Goal: Task Accomplishment & Management: Manage account settings

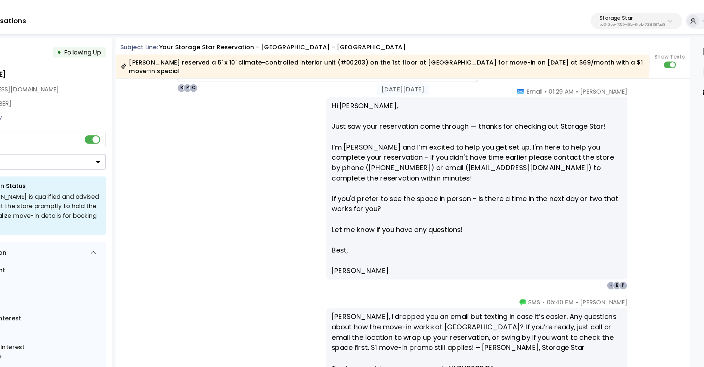
scroll to position [644, 0]
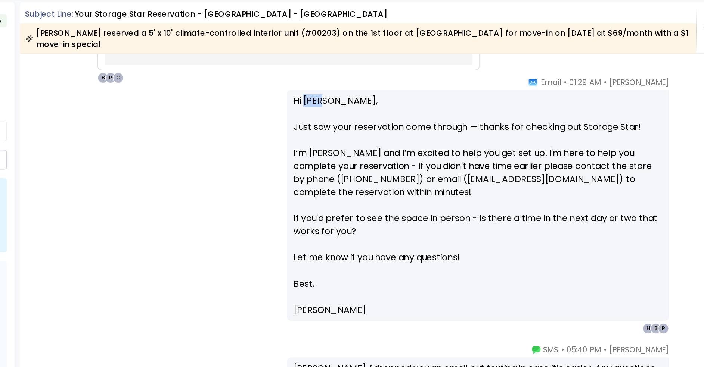
drag, startPoint x: 372, startPoint y: 95, endPoint x: 385, endPoint y: 96, distance: 12.7
click at [385, 104] on p "Hi Lea, Just saw your reservation come through — thanks for checking out Storag…" at bounding box center [491, 166] width 252 height 125
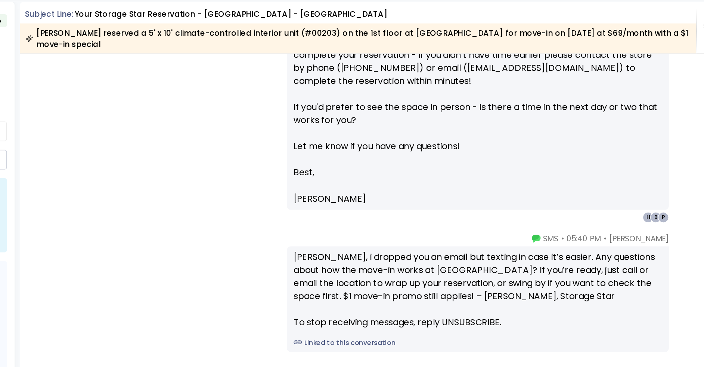
scroll to position [765, 0]
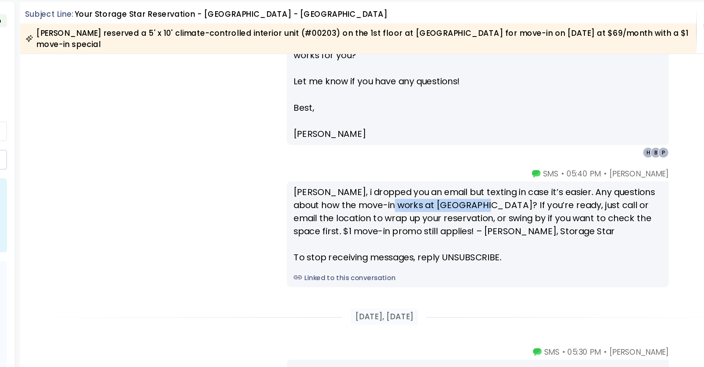
drag, startPoint x: 429, startPoint y: 165, endPoint x: 491, endPoint y: 166, distance: 61.6
click at [491, 167] on div "Lea, i dropped you an email but texting in case it’s easier. Any questions abou…" at bounding box center [491, 194] width 252 height 54
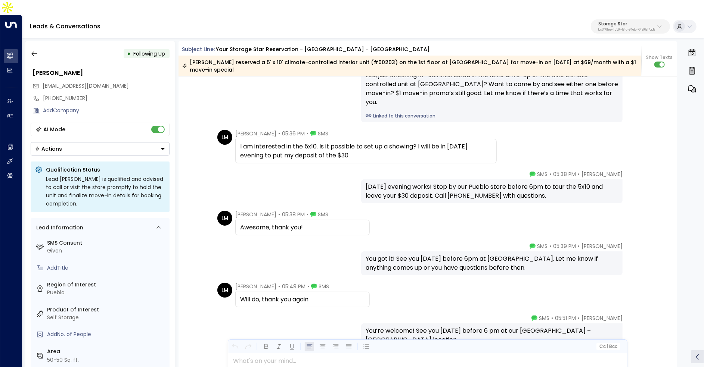
scroll to position [995, 0]
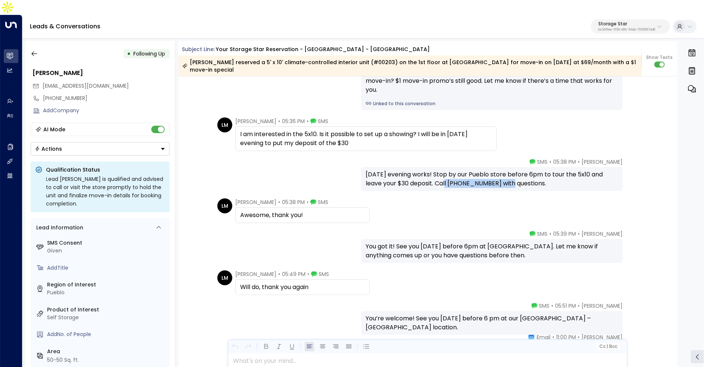
drag, startPoint x: 439, startPoint y: 165, endPoint x: 500, endPoint y: 164, distance: 60.5
click at [500, 170] on div "Thursday evening works! Stop by our Pueblo store before 6pm to tour the 5x10 an…" at bounding box center [491, 179] width 252 height 18
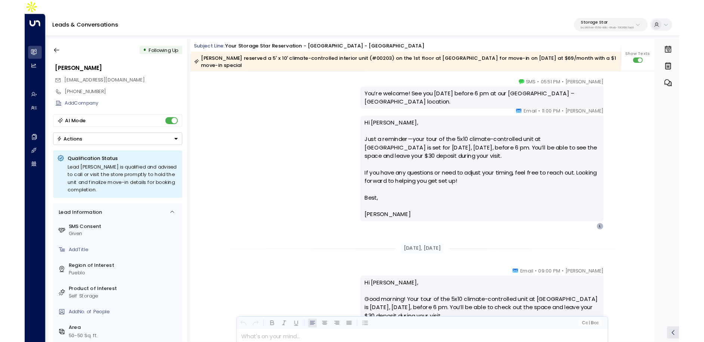
scroll to position [1315, 0]
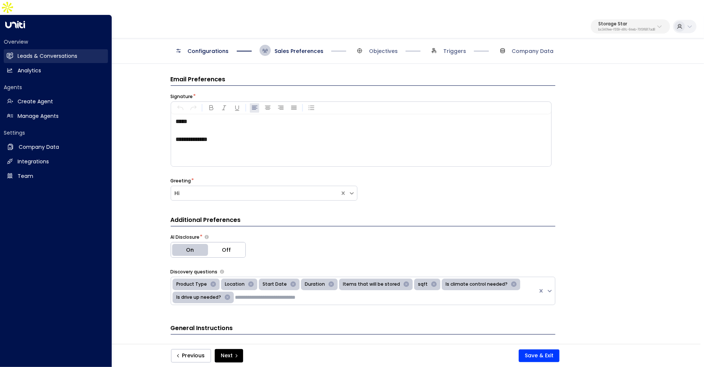
click at [17, 49] on link "Leads & Conversations Leads & Conversations" at bounding box center [56, 56] width 104 height 14
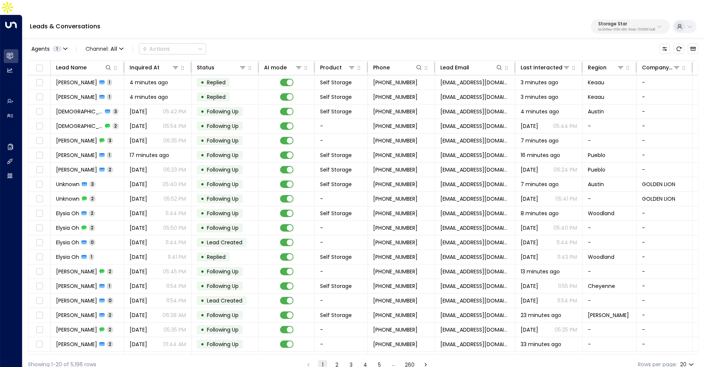
click at [338, 361] on button "2" at bounding box center [336, 365] width 9 height 9
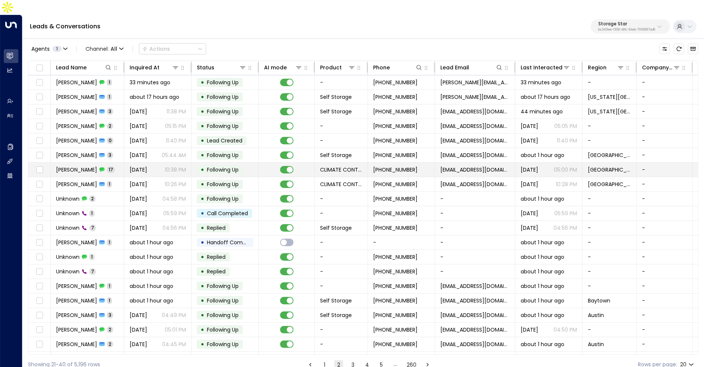
click at [165, 166] on p "10:38 PM" at bounding box center [175, 169] width 21 height 7
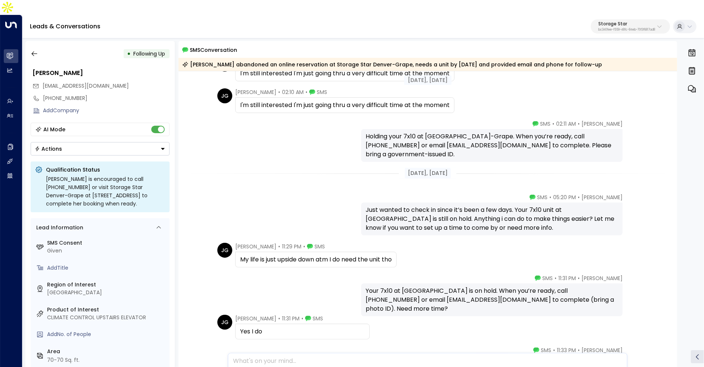
scroll to position [499, 0]
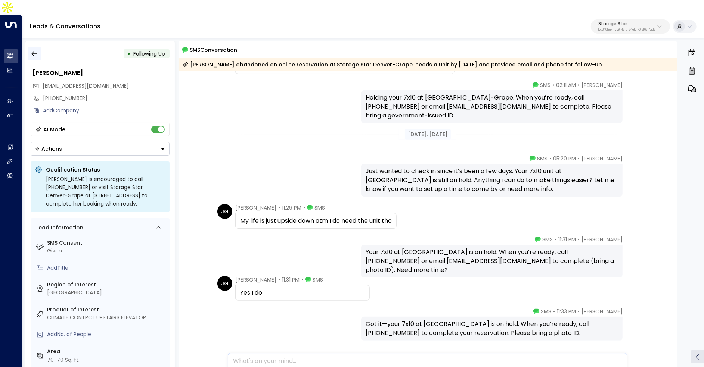
click at [36, 50] on icon "button" at bounding box center [34, 53] width 7 height 7
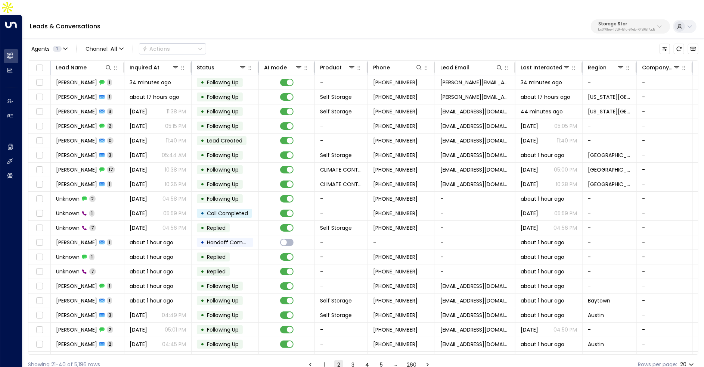
click at [349, 361] on button "3" at bounding box center [352, 365] width 9 height 9
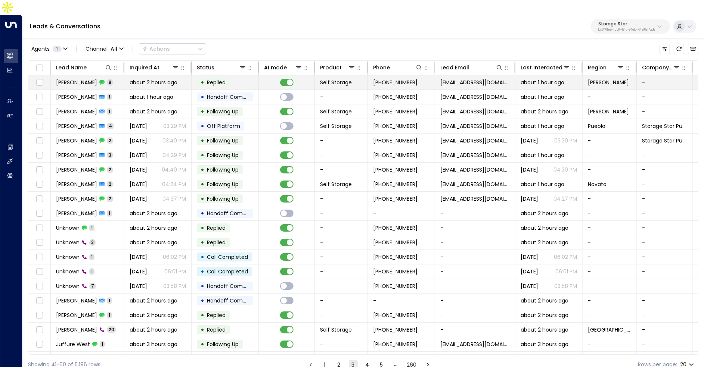
click at [116, 75] on td "Anna Brown 8" at bounding box center [88, 82] width 74 height 14
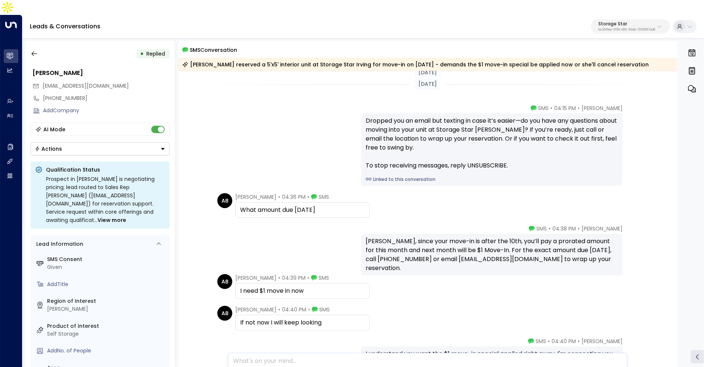
click at [414, 176] on link "Linked to this conversation" at bounding box center [491, 179] width 252 height 7
click at [381, 159] on div "Dropped you an email but texting in case it’s easier—do you have any questions …" at bounding box center [491, 149] width 261 height 72
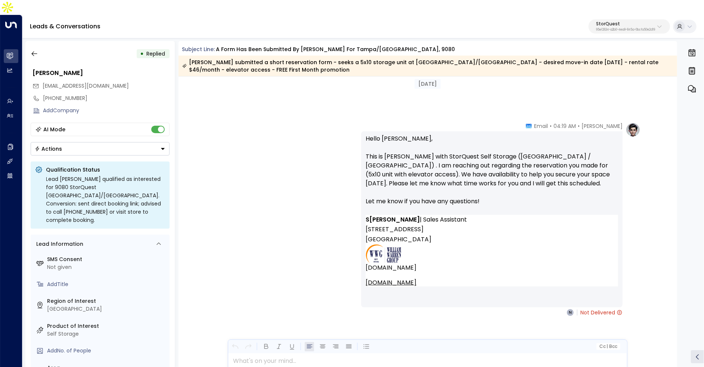
scroll to position [600, 0]
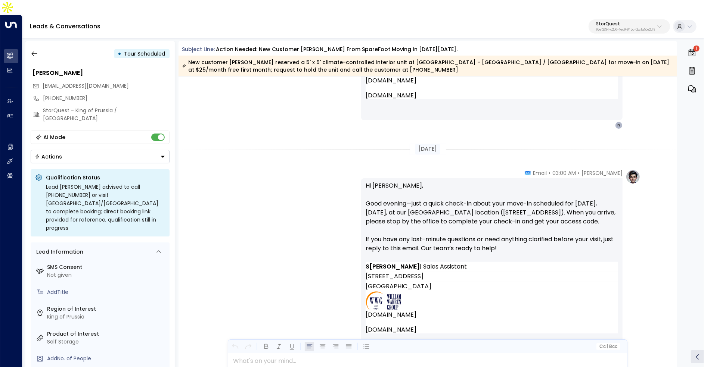
scroll to position [1239, 0]
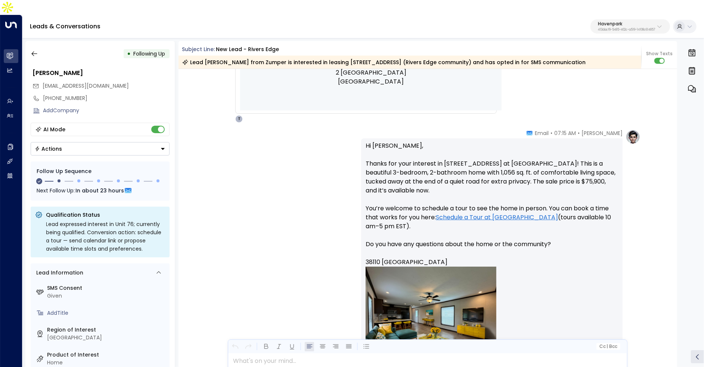
scroll to position [187, 0]
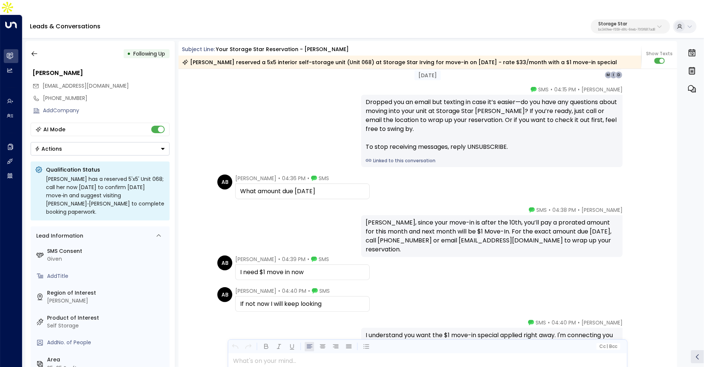
scroll to position [782, 0]
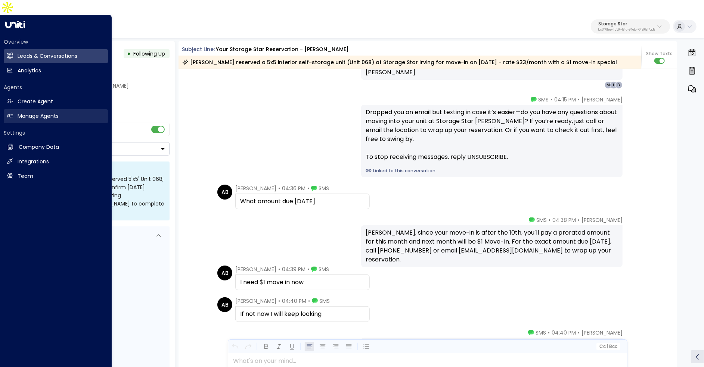
click at [44, 112] on h2 "Manage Agents" at bounding box center [38, 116] width 41 height 8
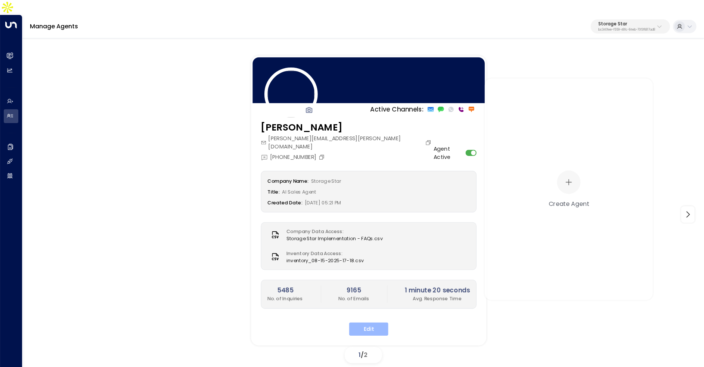
click at [368, 323] on button "Edit" at bounding box center [368, 329] width 39 height 13
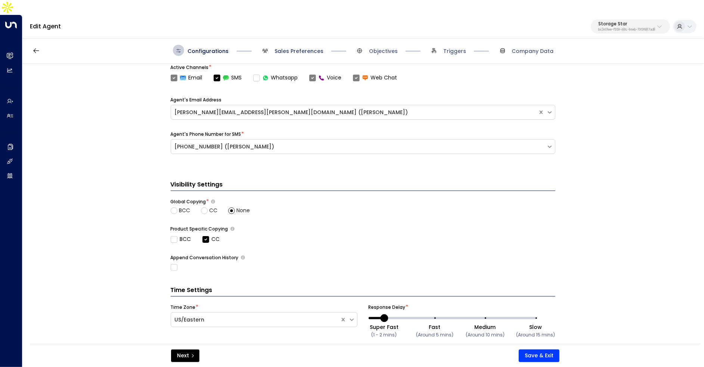
click at [285, 47] on span "Sales Preferences" at bounding box center [298, 50] width 49 height 7
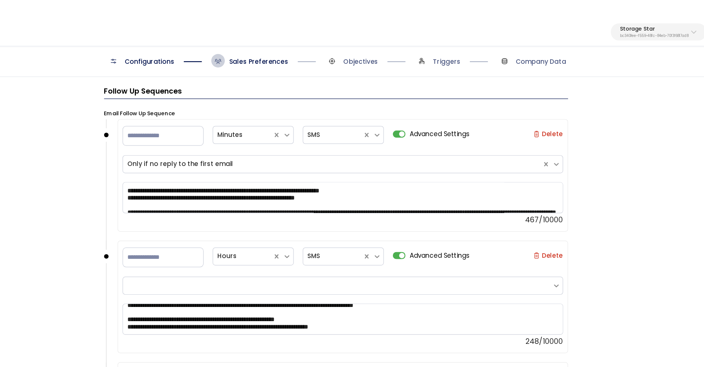
scroll to position [913, 0]
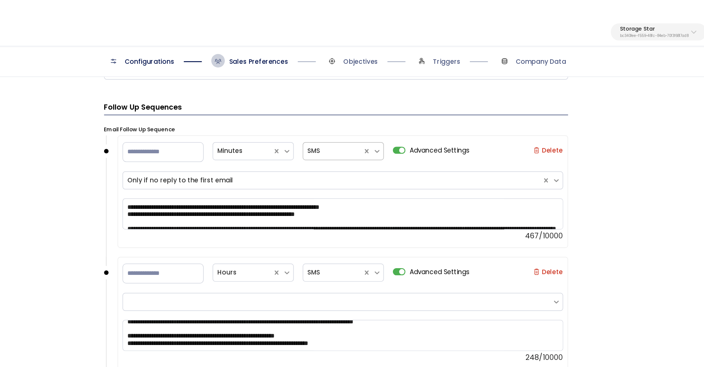
click at [374, 121] on div at bounding box center [360, 125] width 42 height 9
click at [611, 174] on div "**********" at bounding box center [362, 214] width 681 height 300
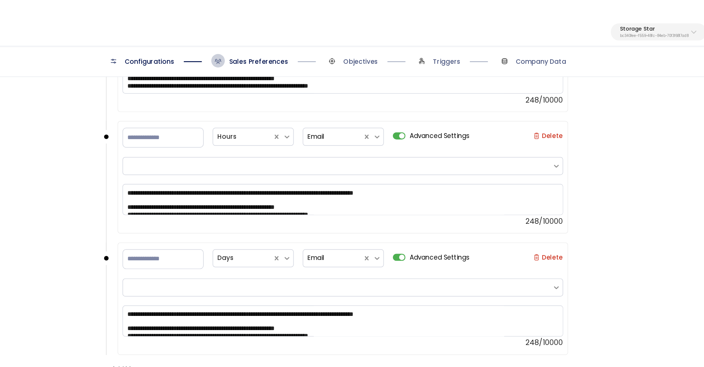
scroll to position [1147, 0]
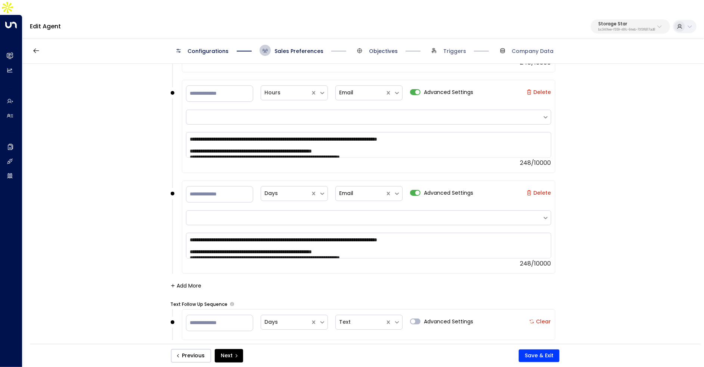
click at [378, 47] on span "Objectives" at bounding box center [383, 50] width 29 height 7
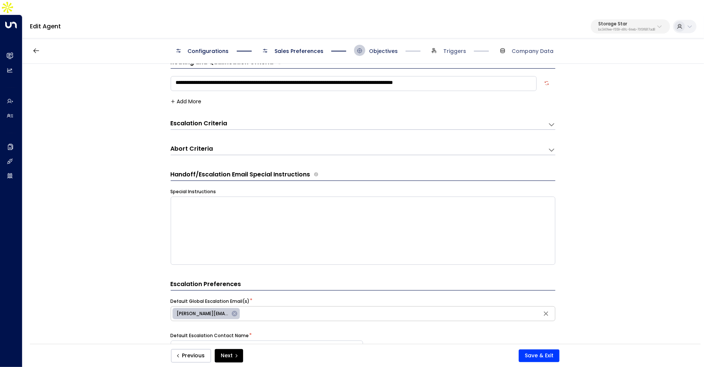
scroll to position [11, 0]
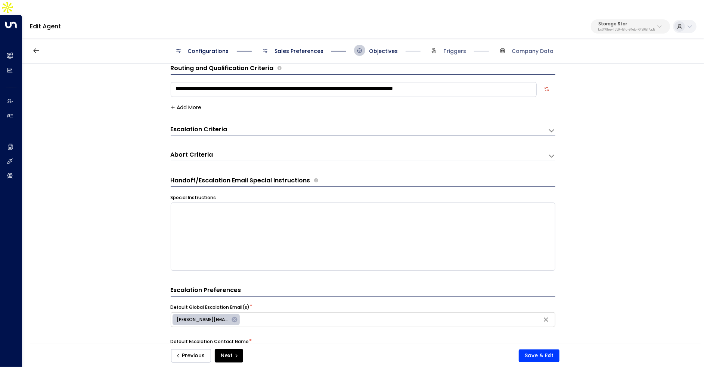
click at [359, 125] on div "Escalation Criteria Reset" at bounding box center [356, 129] width 370 height 9
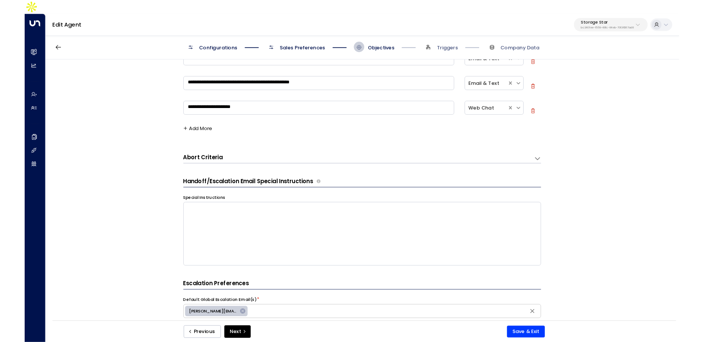
scroll to position [170, 0]
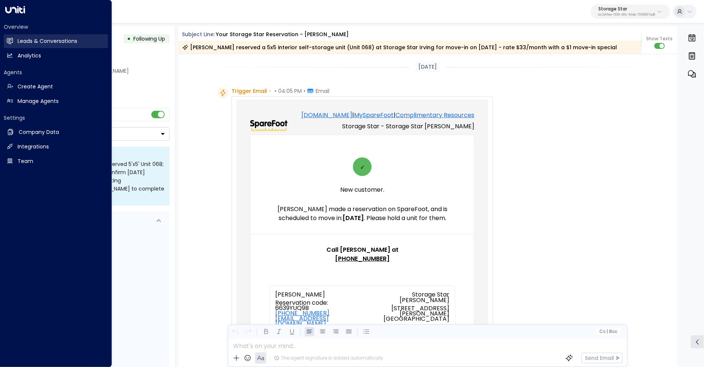
scroll to position [259, 0]
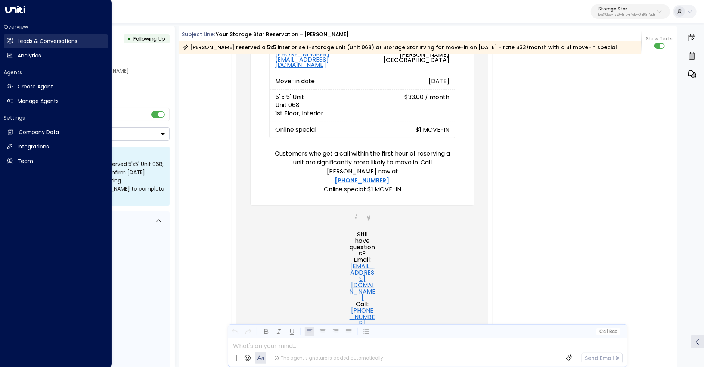
click at [14, 42] on link "Leads & Conversations Leads & Conversations" at bounding box center [56, 41] width 104 height 14
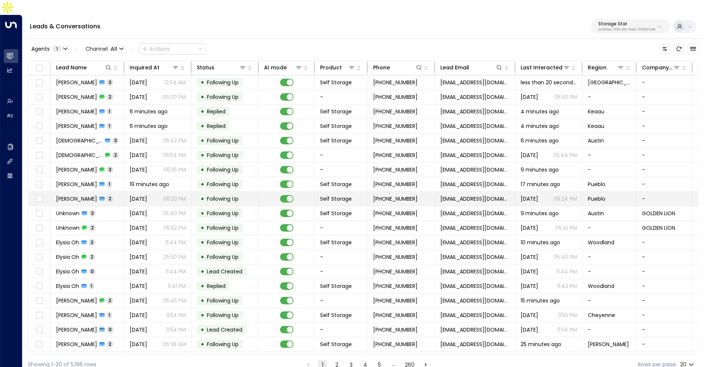
scroll to position [11, 0]
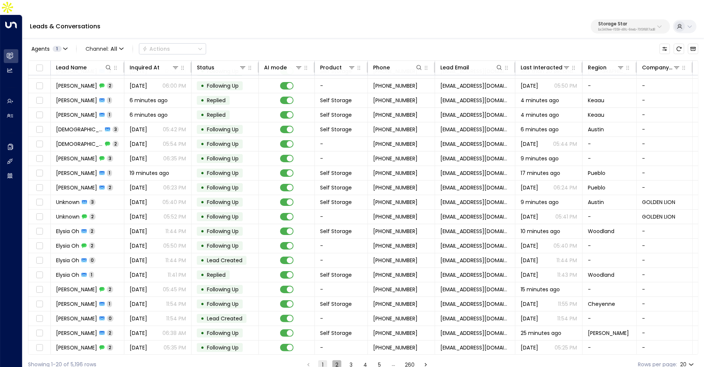
click at [340, 361] on button "2" at bounding box center [336, 365] width 9 height 9
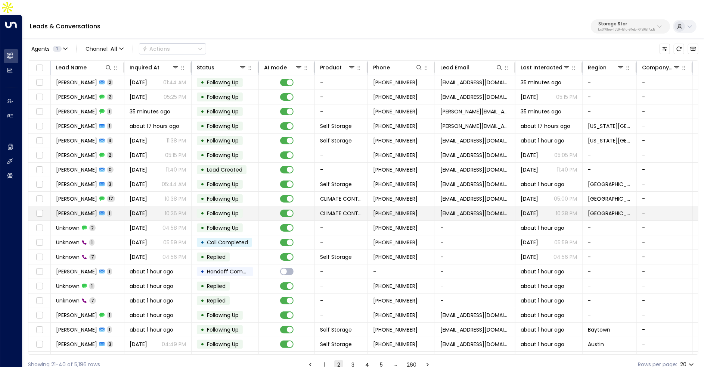
scroll to position [11, 0]
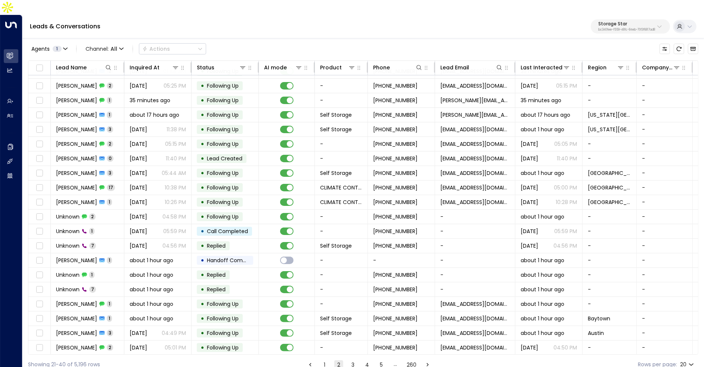
click at [351, 361] on button "3" at bounding box center [352, 365] width 9 height 9
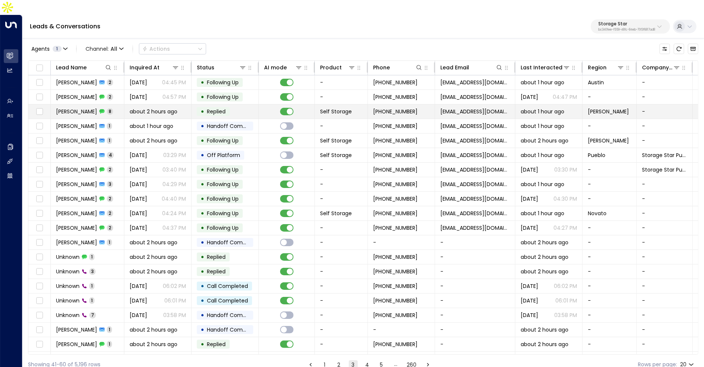
click at [183, 108] on div "about 2 hours ago" at bounding box center [158, 111] width 56 height 7
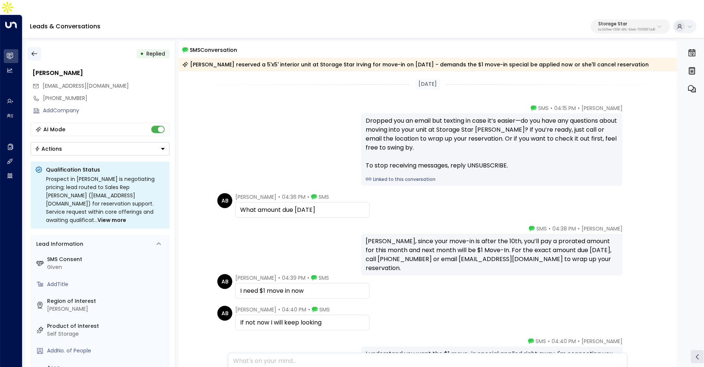
click at [37, 50] on icon "button" at bounding box center [34, 53] width 7 height 7
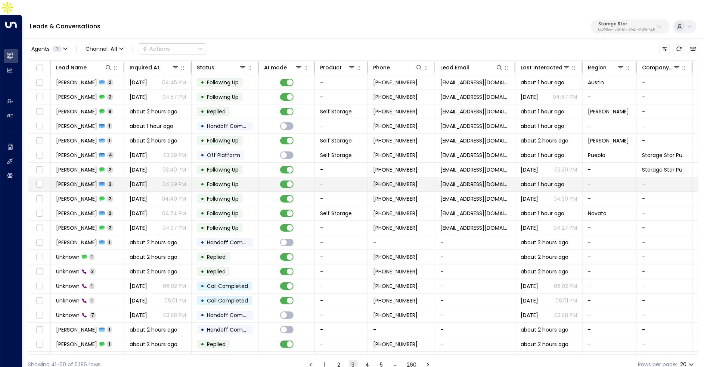
click at [218, 181] on span "Following Up" at bounding box center [223, 184] width 32 height 7
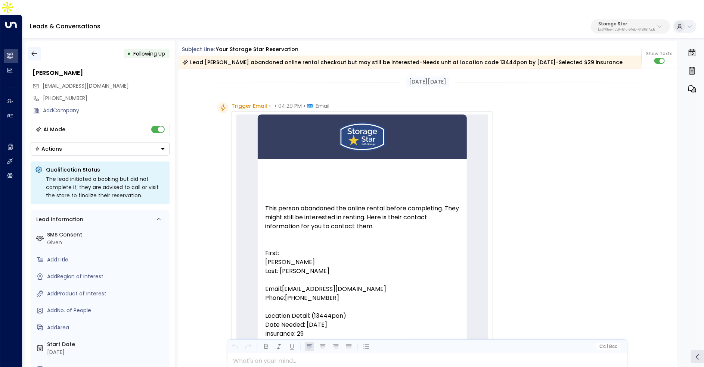
click at [34, 50] on icon "button" at bounding box center [34, 53] width 7 height 7
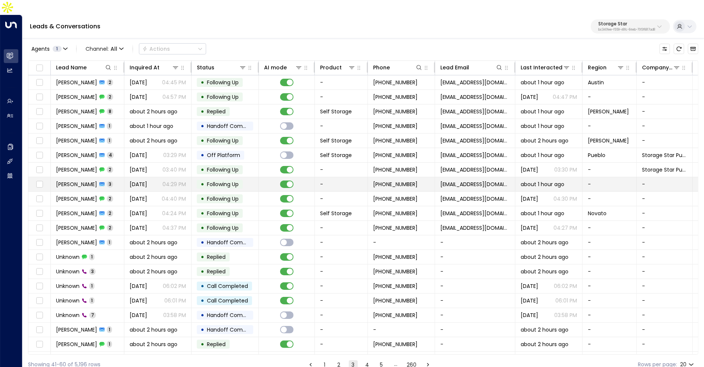
scroll to position [11, 0]
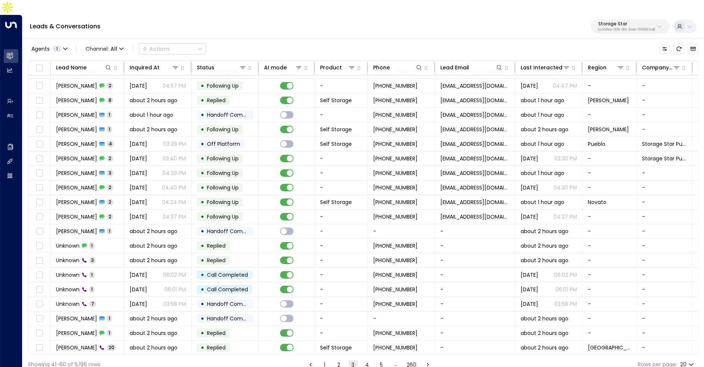
click at [367, 361] on button "4" at bounding box center [367, 365] width 9 height 9
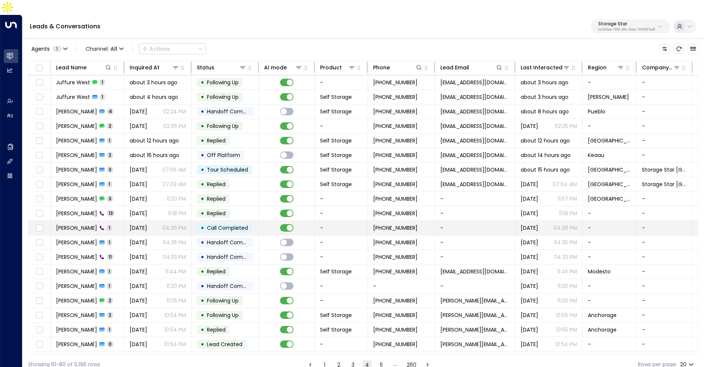
scroll to position [11, 0]
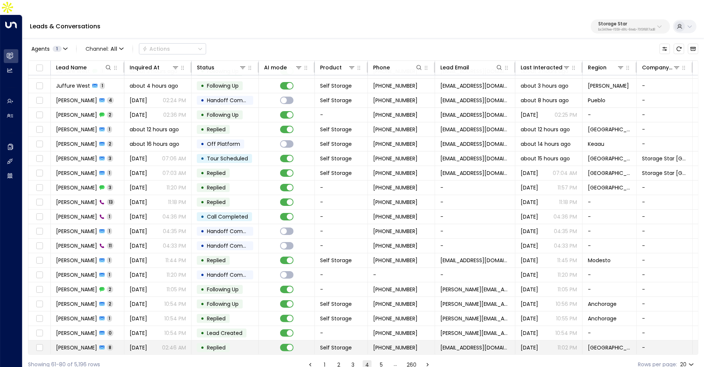
click at [176, 344] on p "02:46 AM" at bounding box center [174, 347] width 24 height 7
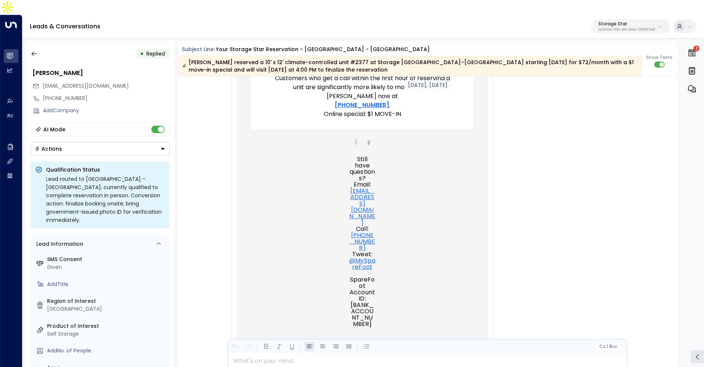
scroll to position [673, 0]
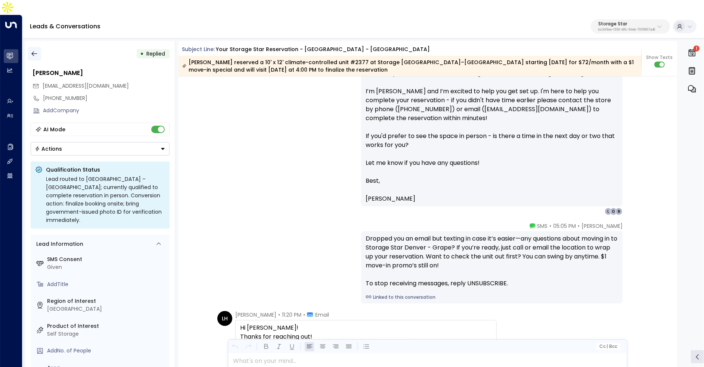
click at [35, 47] on button "button" at bounding box center [34, 53] width 13 height 13
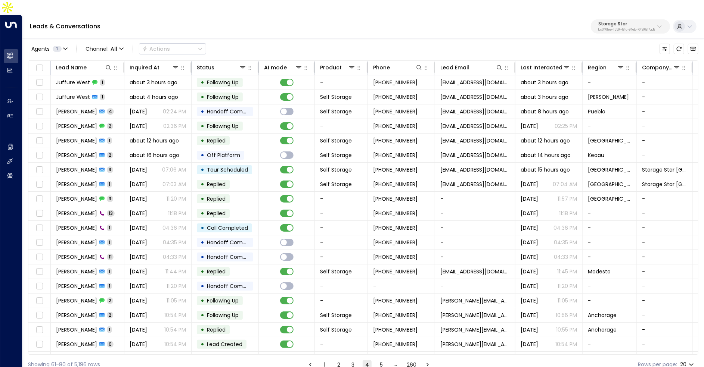
click at [382, 361] on button "5" at bounding box center [381, 365] width 9 height 9
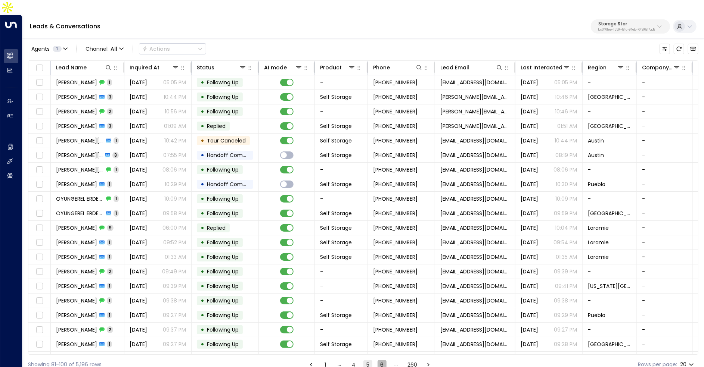
click at [381, 361] on button "6" at bounding box center [381, 365] width 9 height 9
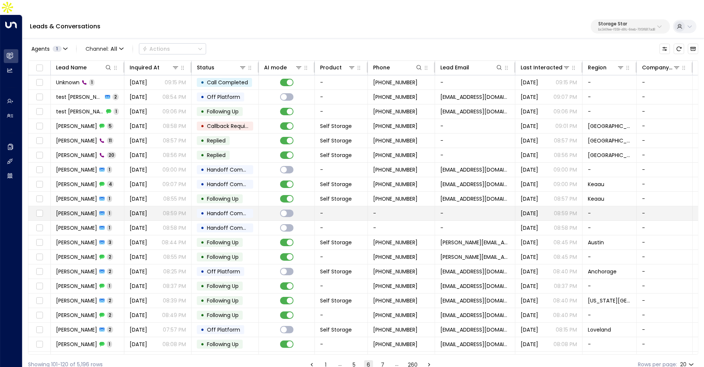
scroll to position [11, 0]
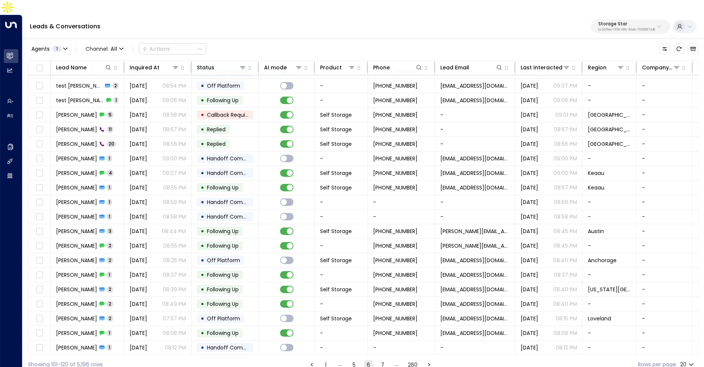
click at [384, 361] on button "7" at bounding box center [382, 365] width 9 height 9
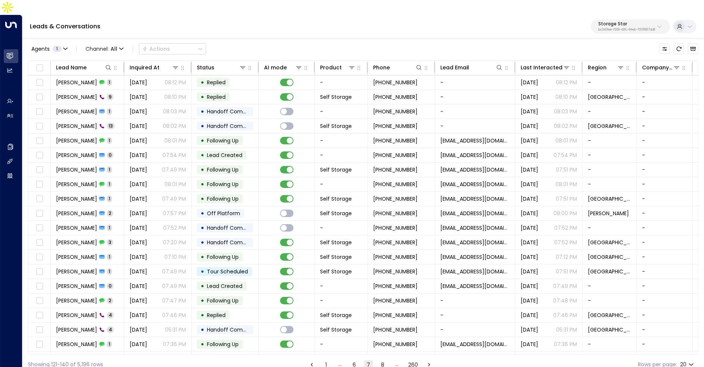
click at [380, 361] on button "8" at bounding box center [382, 365] width 9 height 9
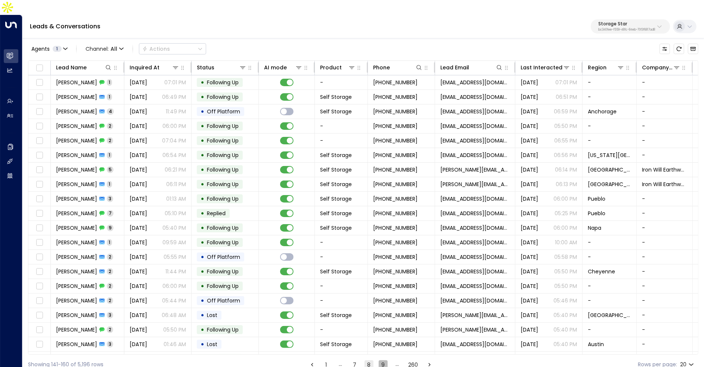
click at [382, 361] on button "9" at bounding box center [383, 365] width 9 height 9
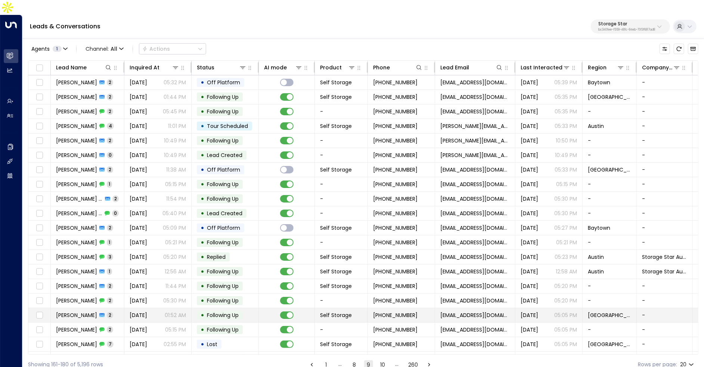
scroll to position [11, 0]
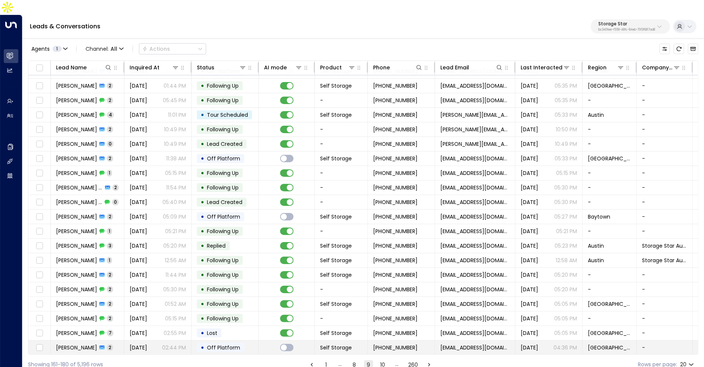
drag, startPoint x: 382, startPoint y: 351, endPoint x: 351, endPoint y: 336, distance: 33.6
click at [351, 336] on div "Agents 1 Channel: All Actions Lead Name Inquired At Status AI mode Product Phon…" at bounding box center [363, 205] width 670 height 337
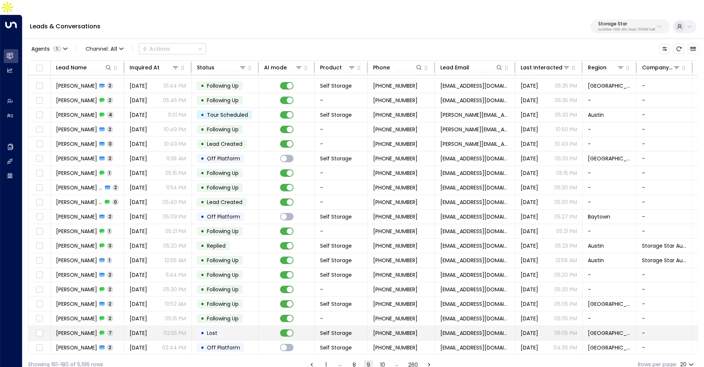
scroll to position [11, 154]
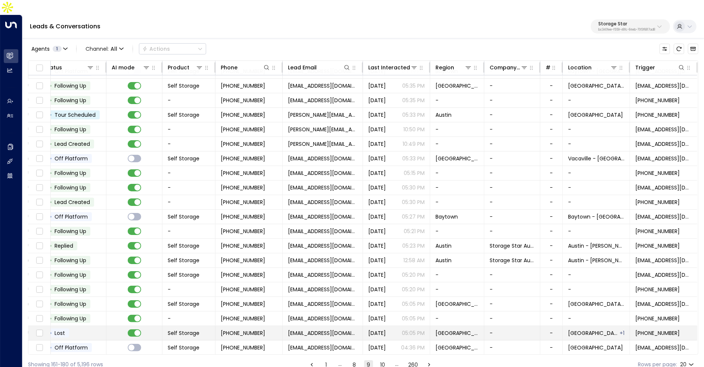
click at [393, 330] on div "Yesterday 05:05 PM" at bounding box center [396, 333] width 56 height 7
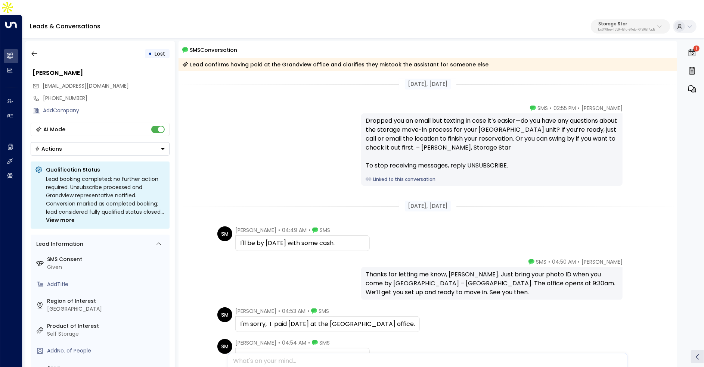
click at [387, 176] on link "Linked to this conversation" at bounding box center [491, 179] width 252 height 7
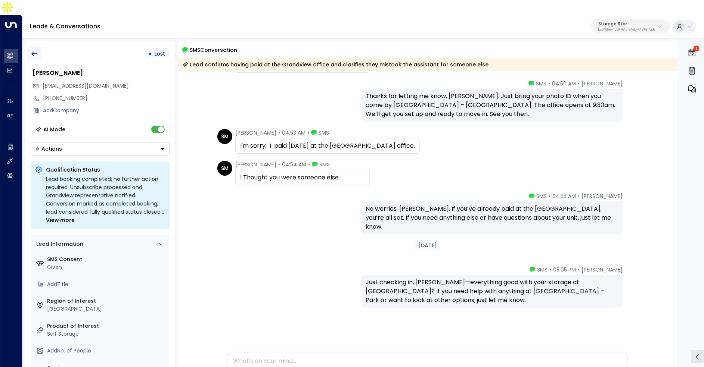
click at [39, 47] on button "button" at bounding box center [34, 53] width 13 height 13
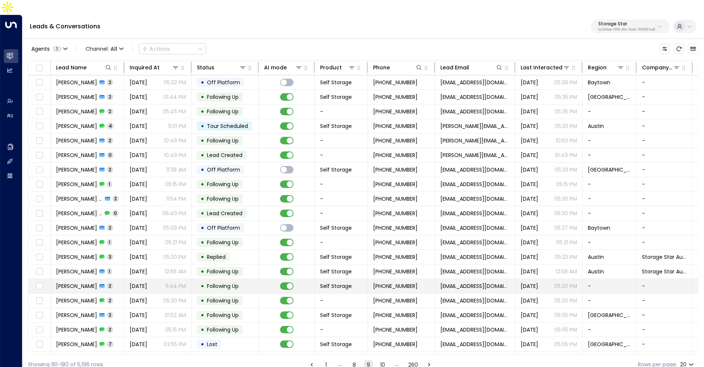
scroll to position [11, 0]
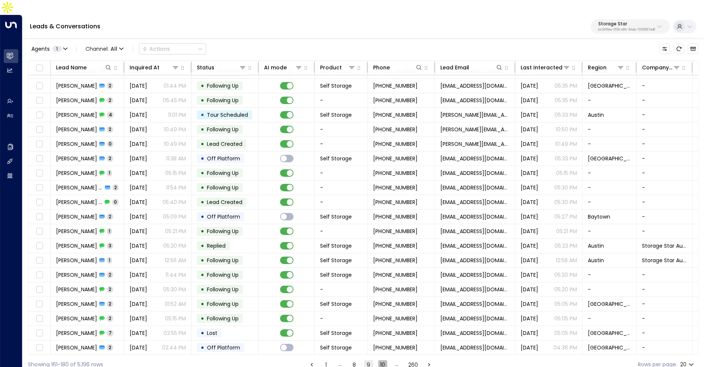
click at [383, 361] on button "10" at bounding box center [382, 365] width 9 height 9
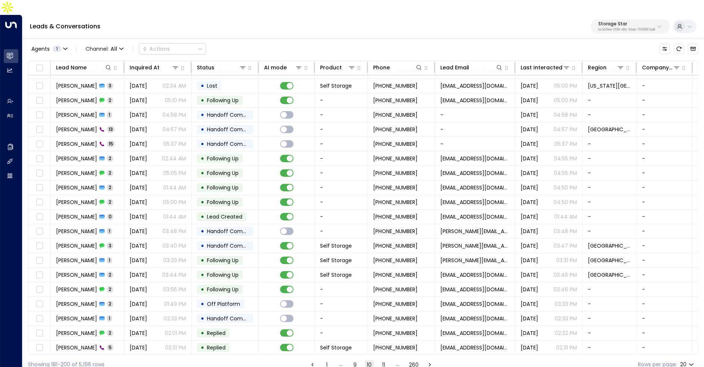
click at [384, 361] on button "11" at bounding box center [383, 365] width 9 height 9
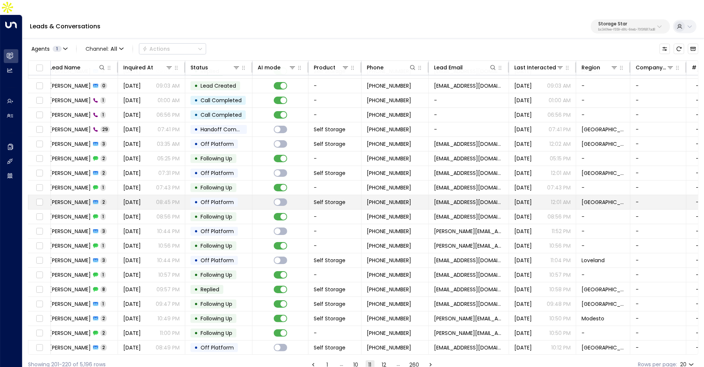
scroll to position [11, 0]
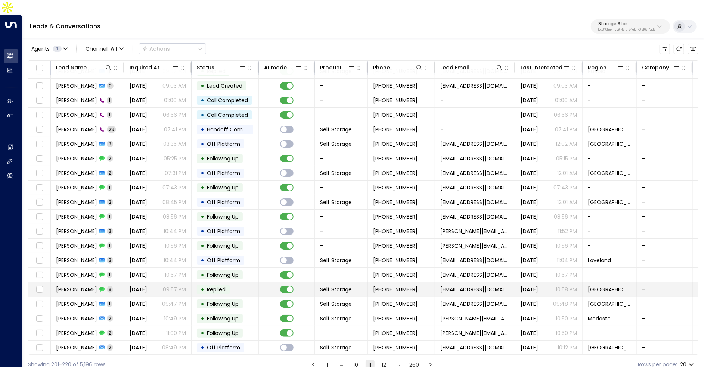
click at [218, 286] on span "Replied" at bounding box center [216, 289] width 19 height 7
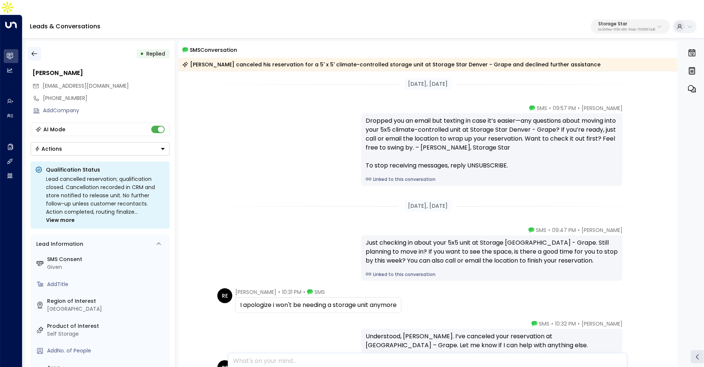
click at [34, 50] on icon "button" at bounding box center [34, 53] width 7 height 7
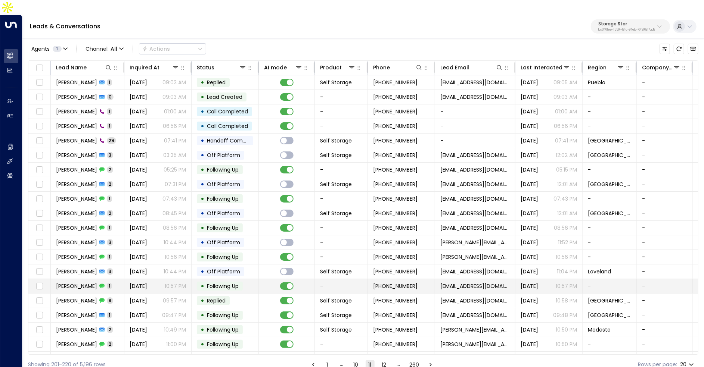
scroll to position [11, 0]
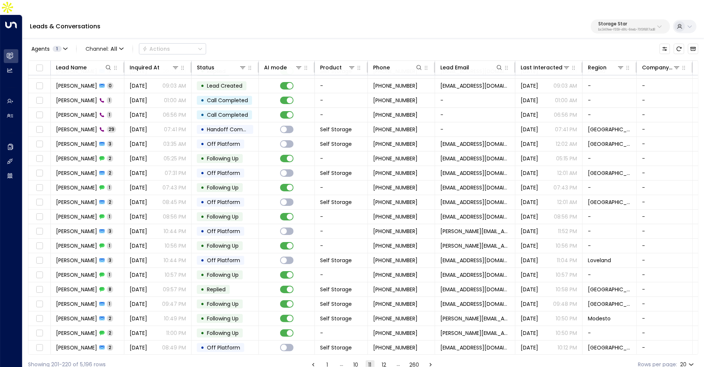
click at [386, 361] on button "12" at bounding box center [384, 365] width 9 height 9
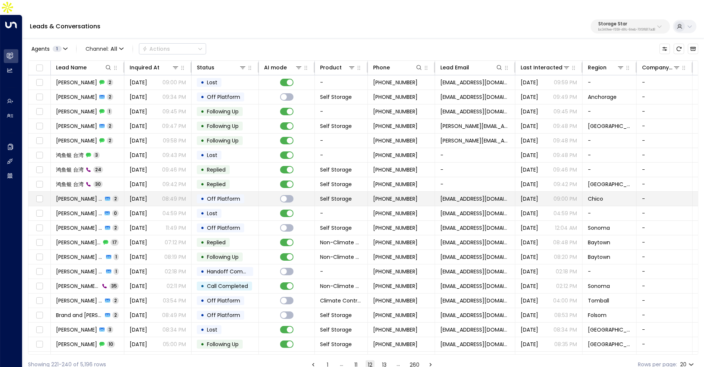
scroll to position [11, 0]
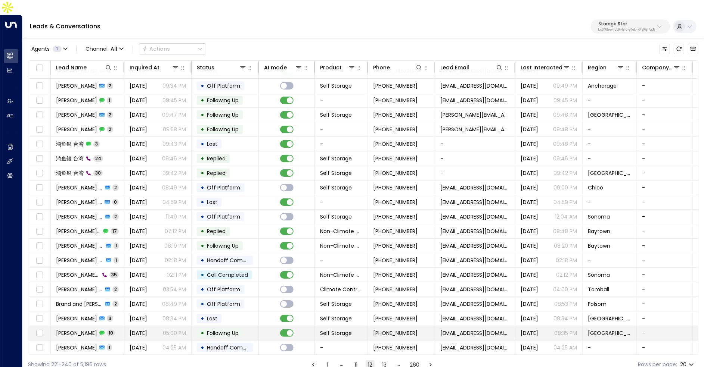
click at [314, 326] on td at bounding box center [287, 333] width 56 height 14
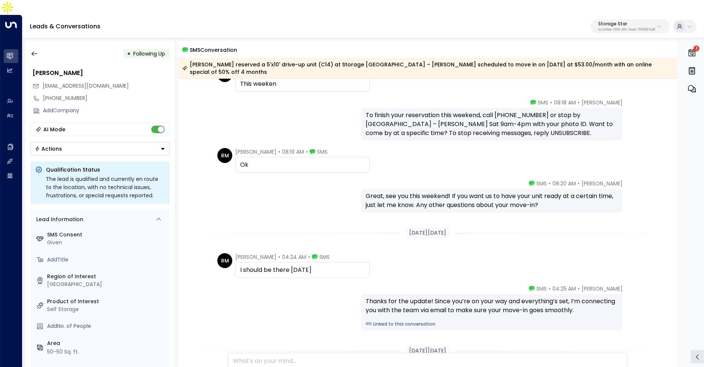
scroll to position [293, 0]
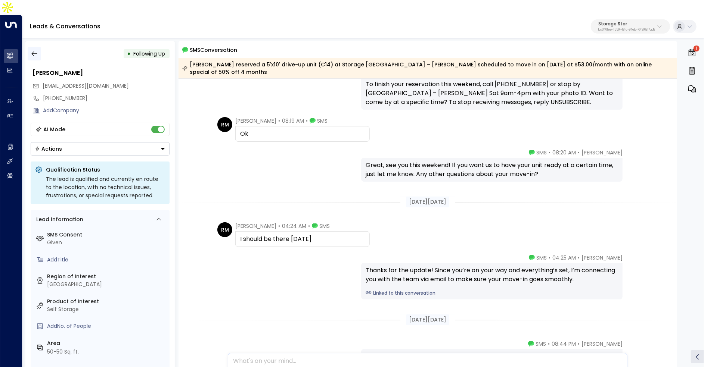
click at [34, 47] on button "button" at bounding box center [34, 53] width 13 height 13
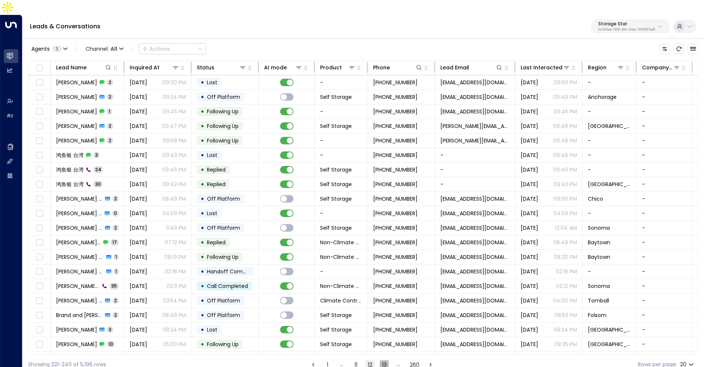
click at [385, 361] on button "13" at bounding box center [384, 365] width 9 height 9
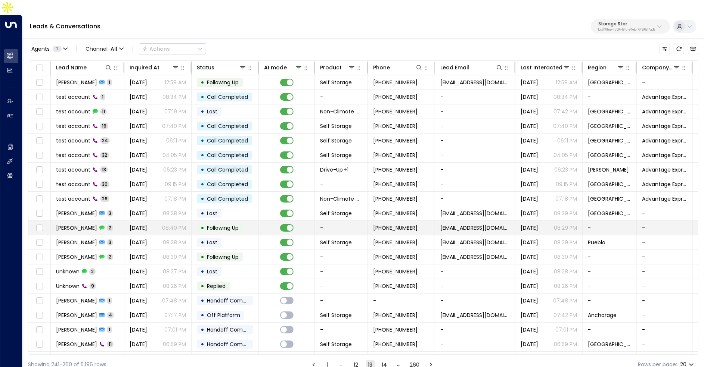
scroll to position [11, 0]
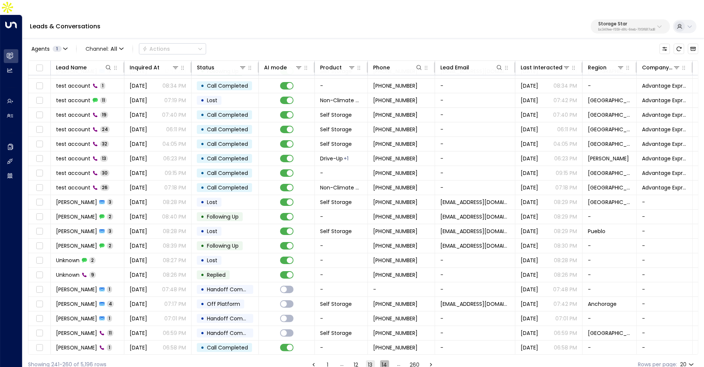
click at [387, 361] on button "14" at bounding box center [384, 365] width 9 height 9
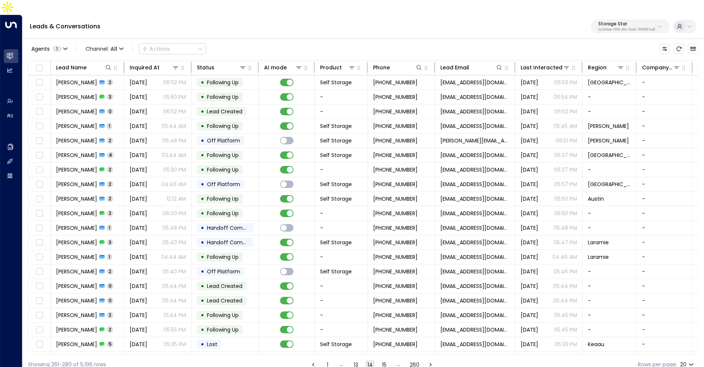
click at [386, 361] on button "15" at bounding box center [384, 365] width 9 height 9
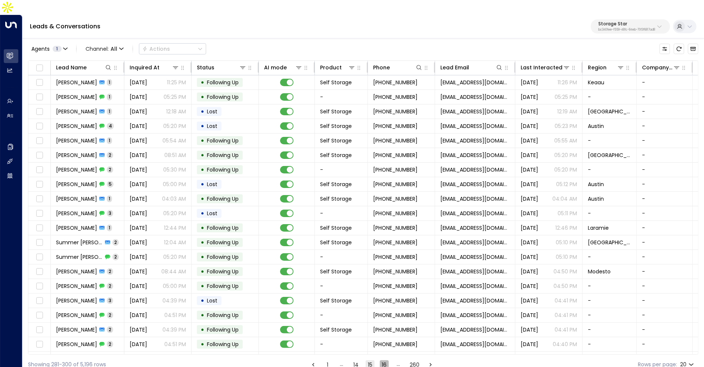
click at [385, 361] on button "16" at bounding box center [384, 365] width 9 height 9
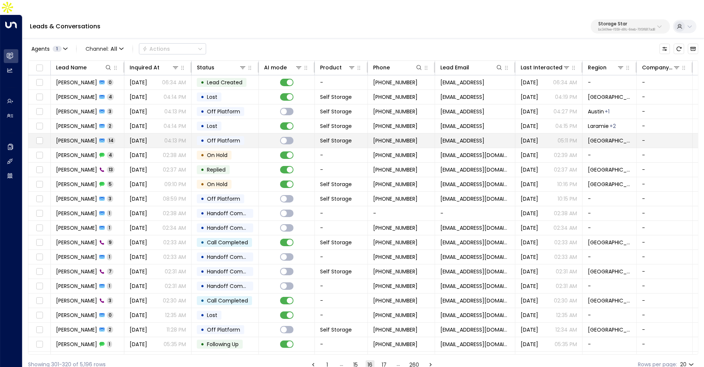
click at [189, 134] on td "Aug 09, 2025 04:13 PM" at bounding box center [157, 141] width 67 height 14
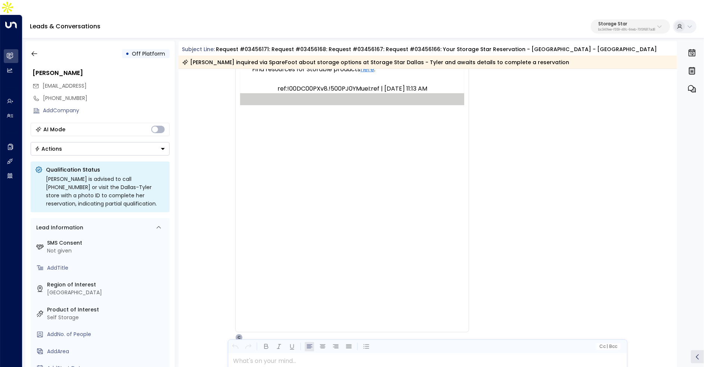
scroll to position [1534, 0]
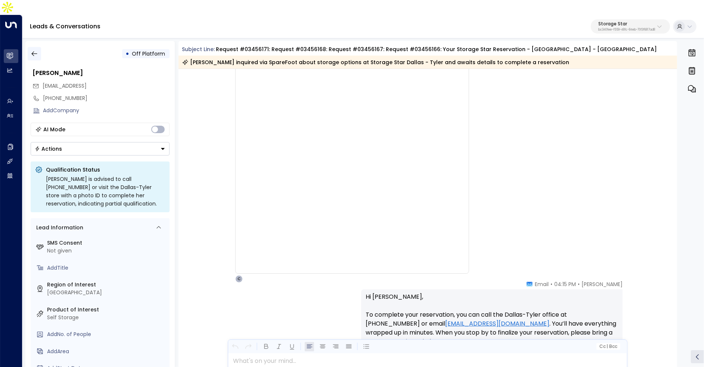
click at [35, 47] on button "button" at bounding box center [34, 53] width 13 height 13
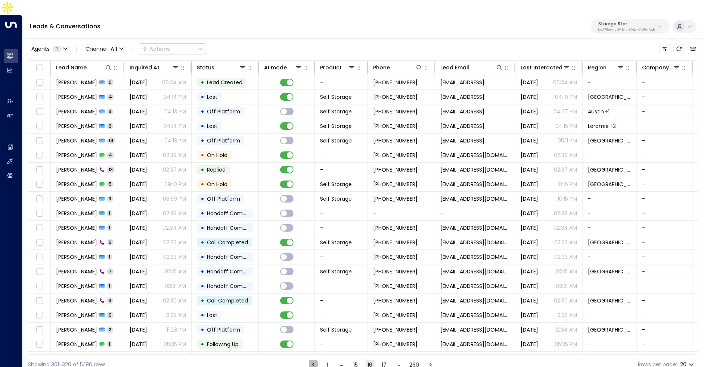
click at [310, 362] on icon "Go to previous page" at bounding box center [313, 365] width 7 height 7
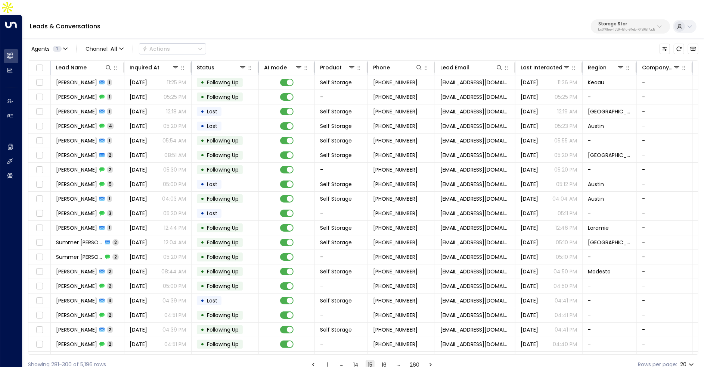
click at [327, 361] on button "1" at bounding box center [327, 365] width 9 height 9
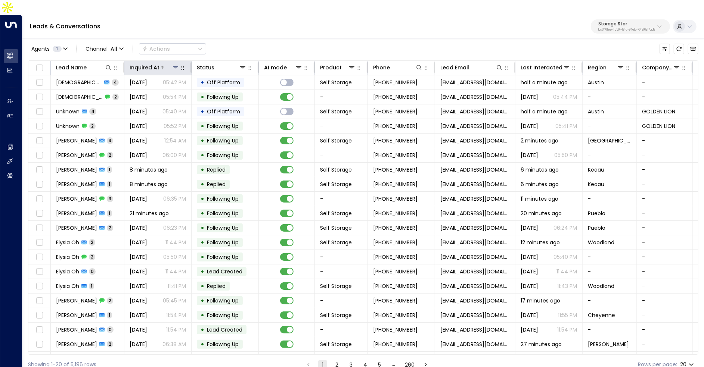
click at [164, 64] on div at bounding box center [169, 67] width 20 height 7
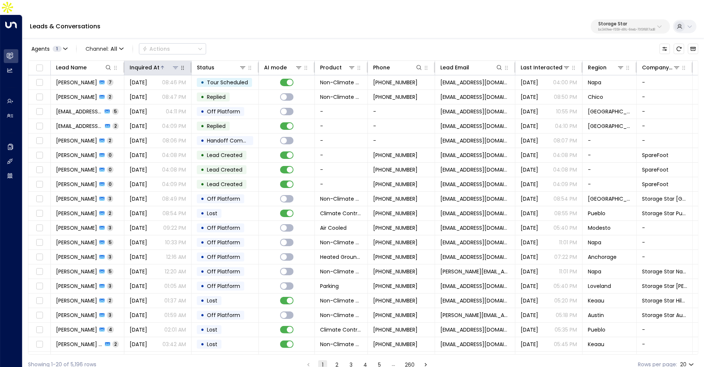
click at [165, 64] on div at bounding box center [169, 67] width 20 height 7
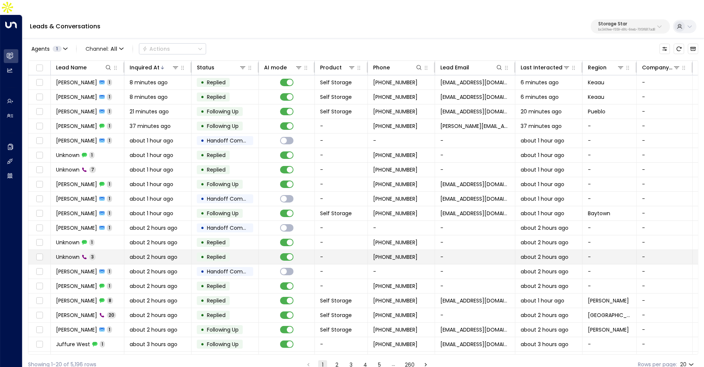
scroll to position [11, 0]
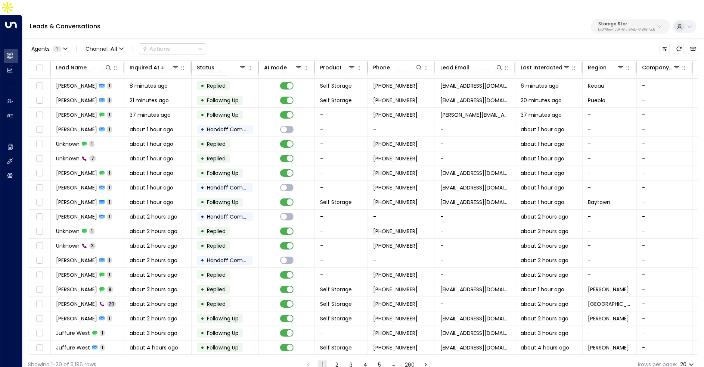
click at [339, 361] on button "2" at bounding box center [336, 365] width 9 height 9
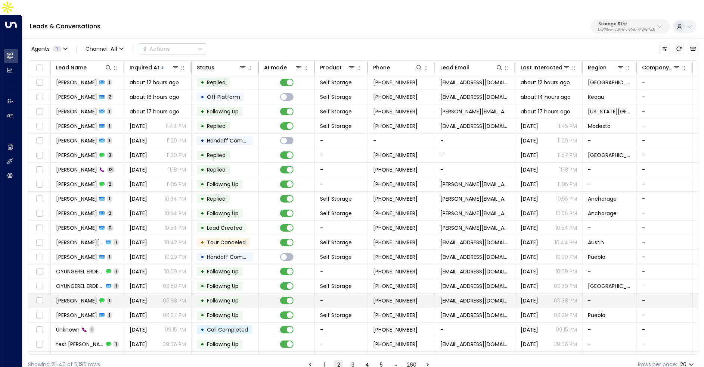
scroll to position [11, 0]
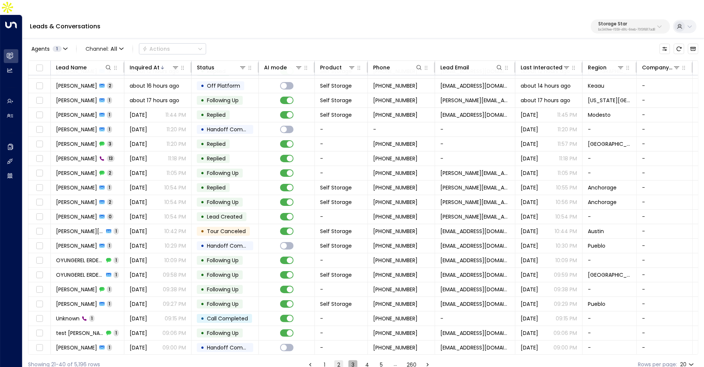
click at [351, 361] on button "3" at bounding box center [352, 365] width 9 height 9
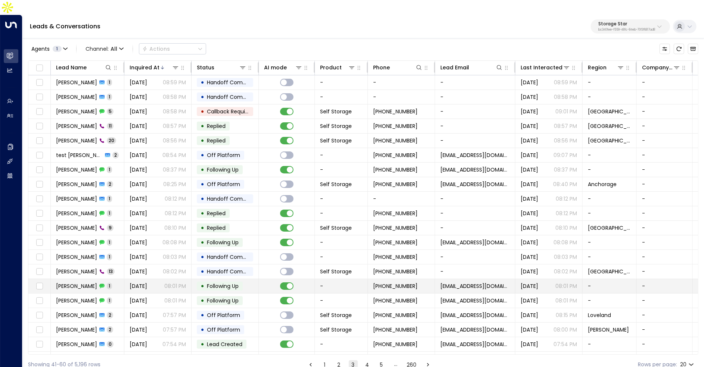
scroll to position [11, 0]
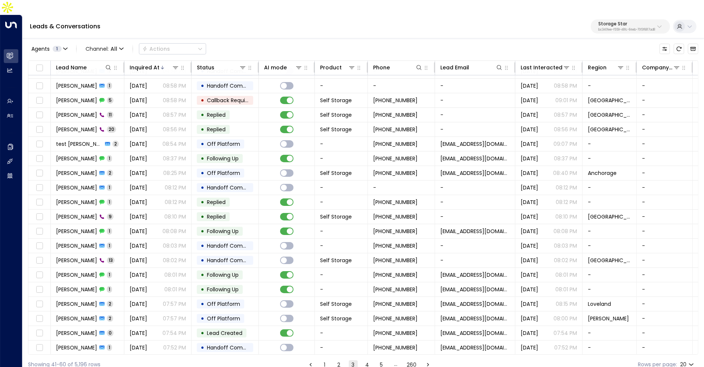
click at [367, 361] on button "4" at bounding box center [367, 365] width 9 height 9
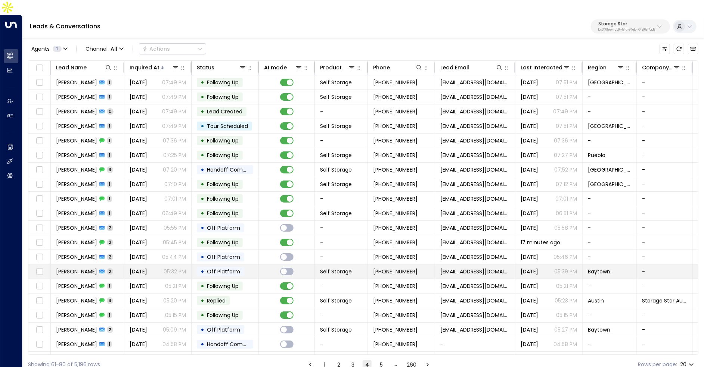
scroll to position [11, 0]
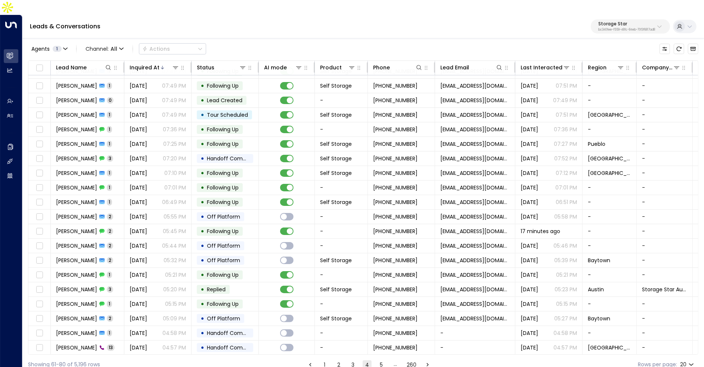
click at [380, 361] on button "5" at bounding box center [381, 365] width 9 height 9
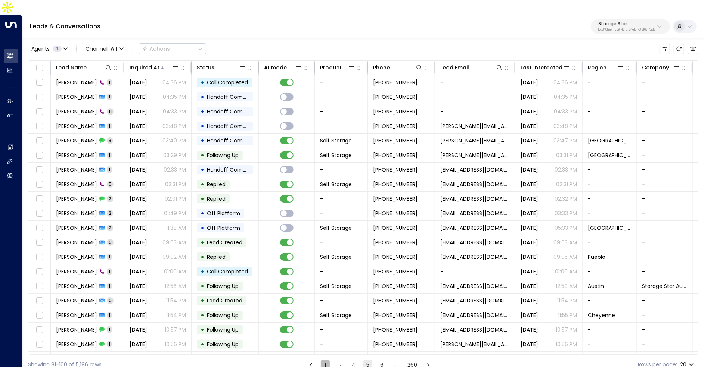
click at [322, 361] on button "1" at bounding box center [325, 365] width 9 height 9
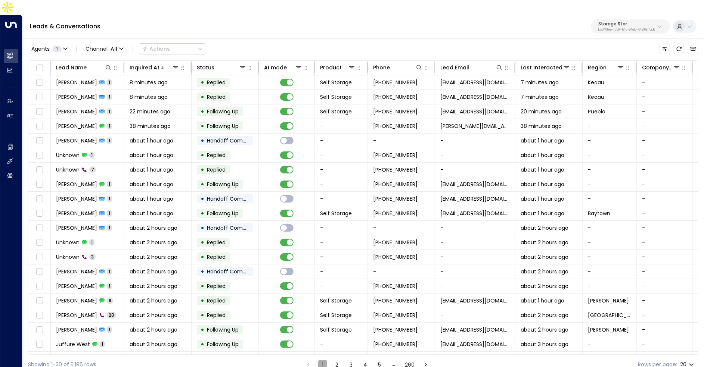
click at [323, 361] on button "1" at bounding box center [322, 365] width 9 height 9
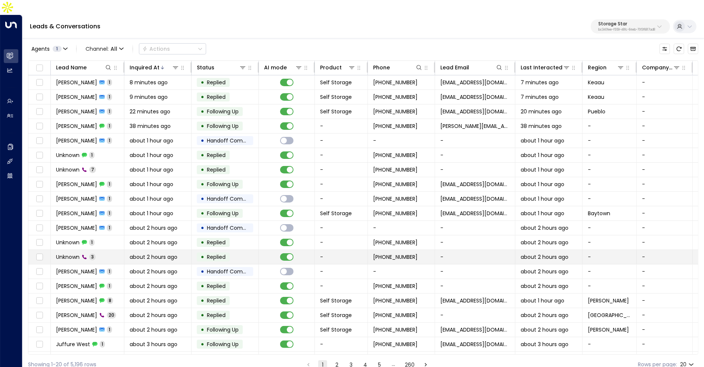
scroll to position [11, 0]
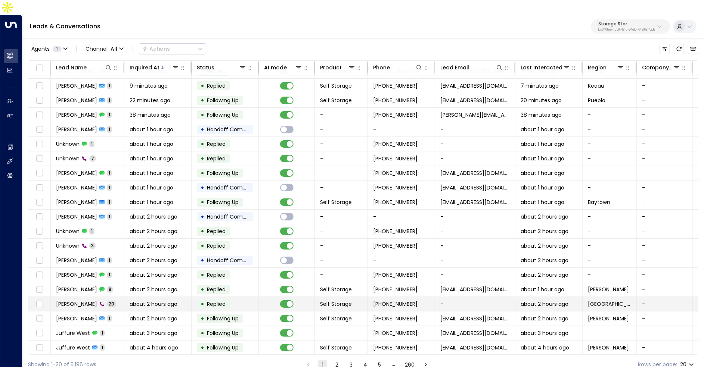
click at [184, 301] on div "about 2 hours ago" at bounding box center [158, 304] width 56 height 7
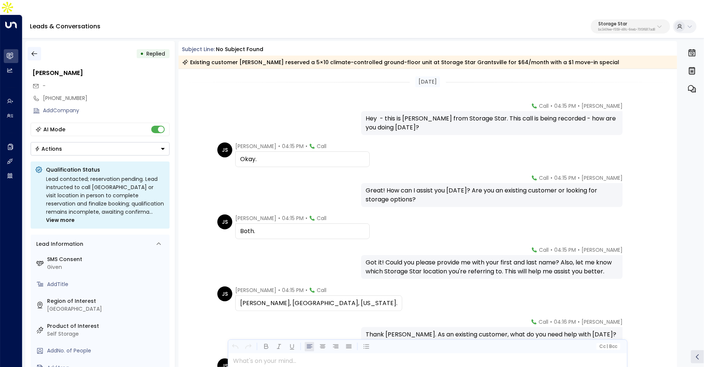
click at [34, 50] on icon "button" at bounding box center [34, 53] width 7 height 7
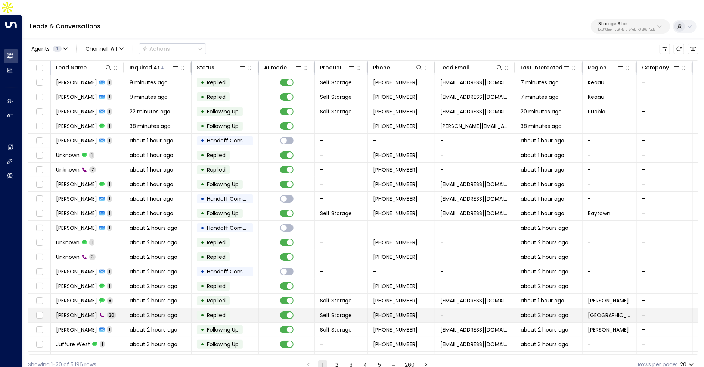
click at [183, 312] on div "about 2 hours ago" at bounding box center [158, 315] width 56 height 7
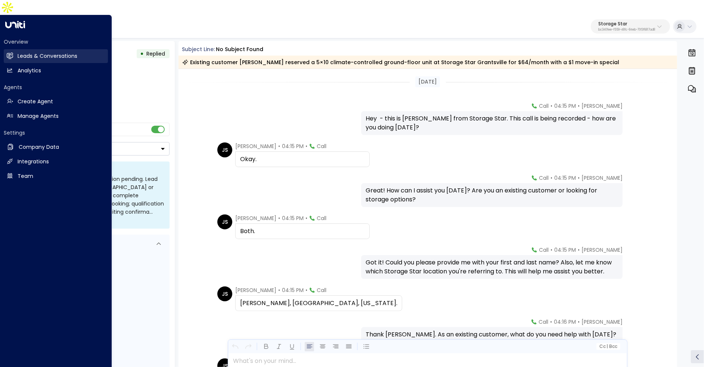
click at [16, 49] on link "Leads & Conversations Leads & Conversations" at bounding box center [56, 56] width 104 height 14
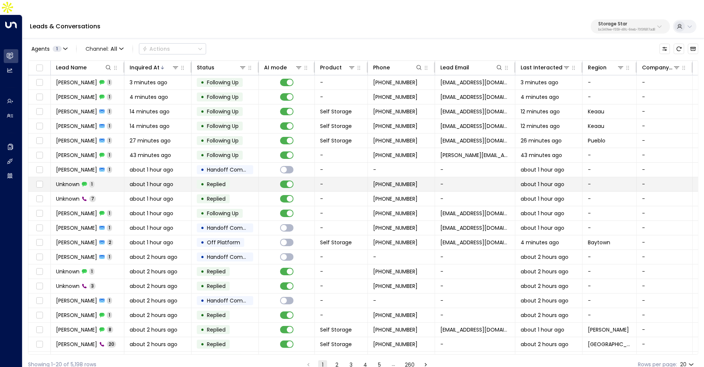
scroll to position [11, 0]
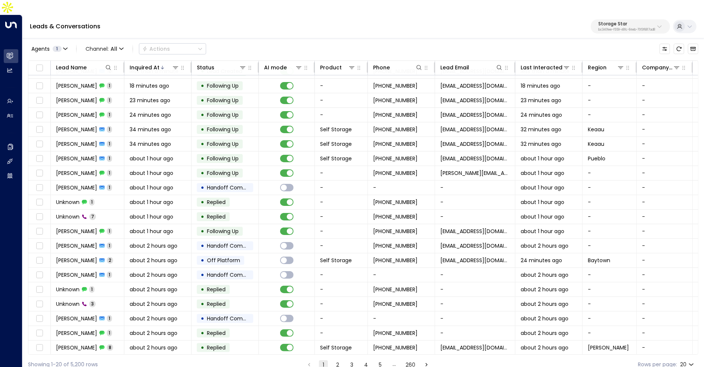
click at [630, 28] on p "bc340fee-f559-48fc-84eb-70f3f6817ad8" at bounding box center [626, 29] width 57 height 3
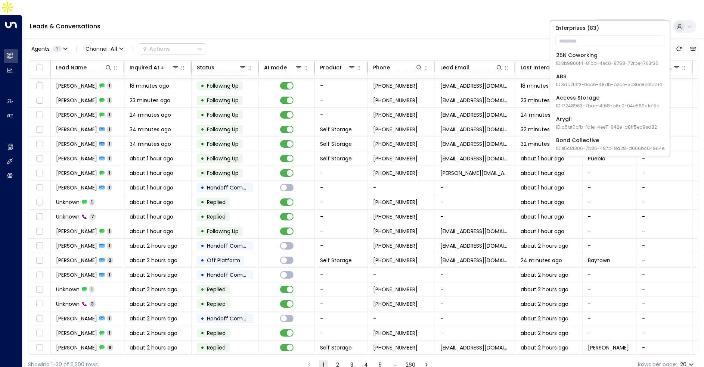
click at [444, 23] on div "Leads & Conversations Storage Star bc340fee-f559-48fc-84eb-70f3f6817ad8" at bounding box center [362, 27] width 681 height 24
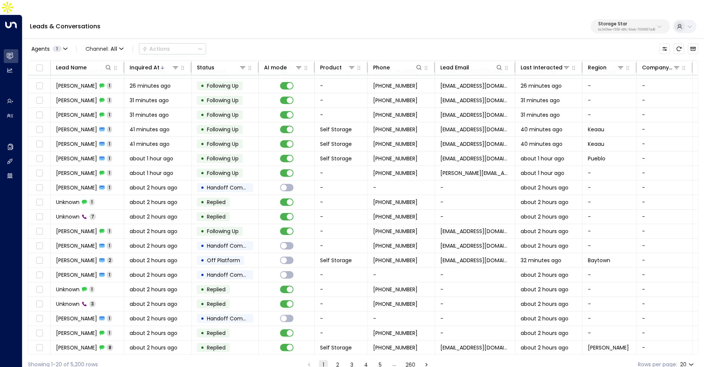
scroll to position [0, 0]
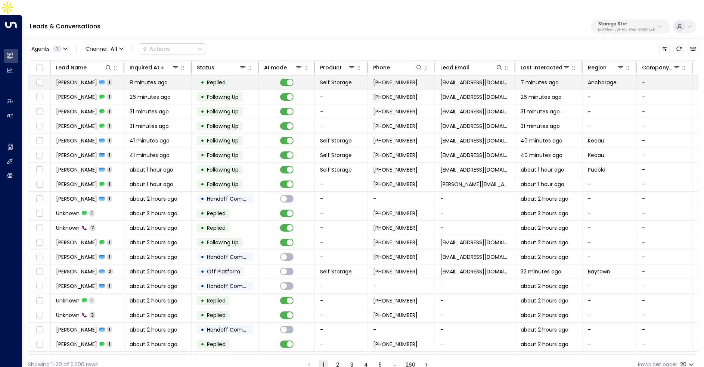
click at [172, 79] on div "8 minutes ago" at bounding box center [158, 82] width 56 height 7
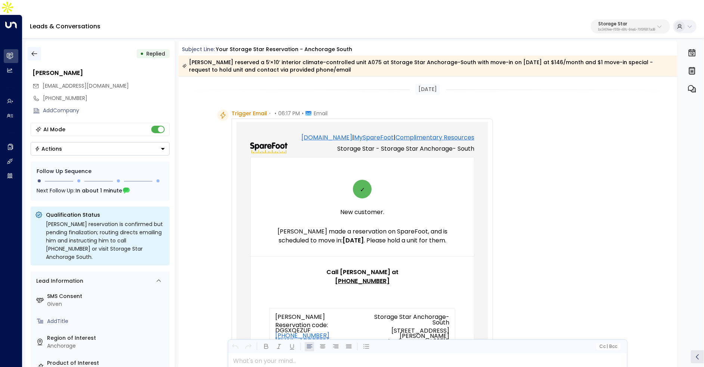
click at [37, 50] on icon "button" at bounding box center [34, 53] width 7 height 7
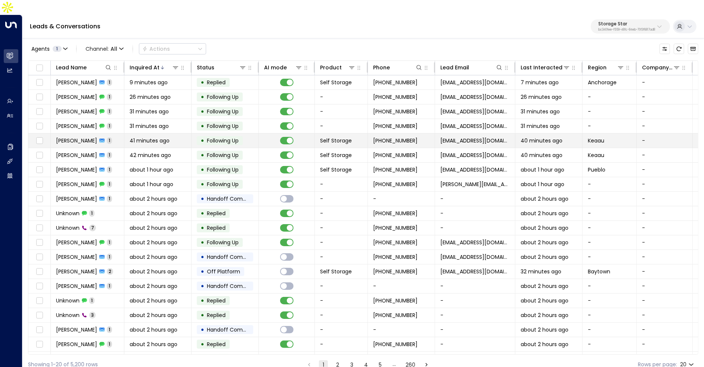
click at [95, 137] on span "Kealohalani Kaolowi" at bounding box center [76, 140] width 41 height 7
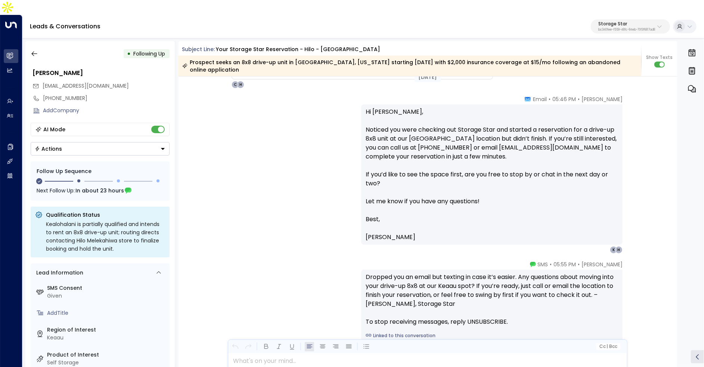
scroll to position [491, 0]
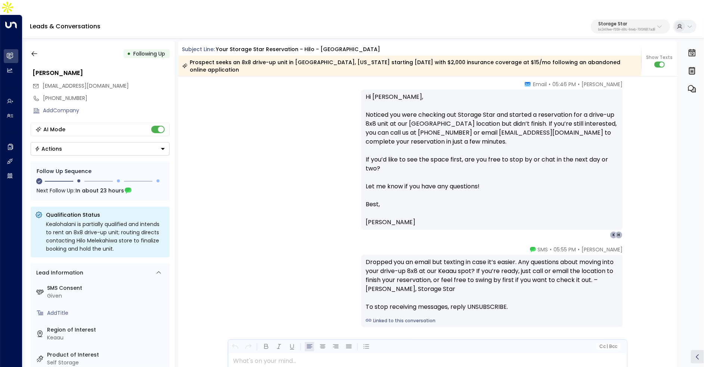
click at [606, 28] on p "bc340fee-f559-48fc-84eb-70f3f6817ad8" at bounding box center [626, 29] width 57 height 3
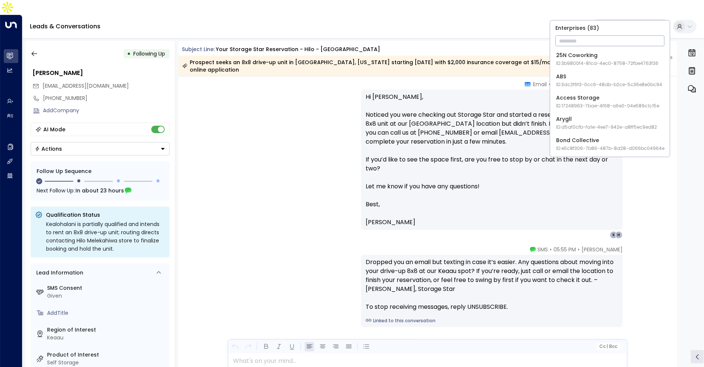
click at [600, 37] on input "text" at bounding box center [609, 41] width 109 height 14
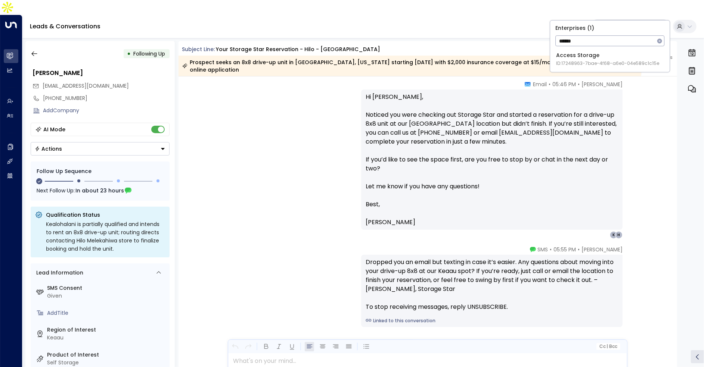
type input "******"
click at [590, 62] on span "ID: 17248963-7bae-4f68-a6e0-04e589c1c15e" at bounding box center [607, 63] width 103 height 7
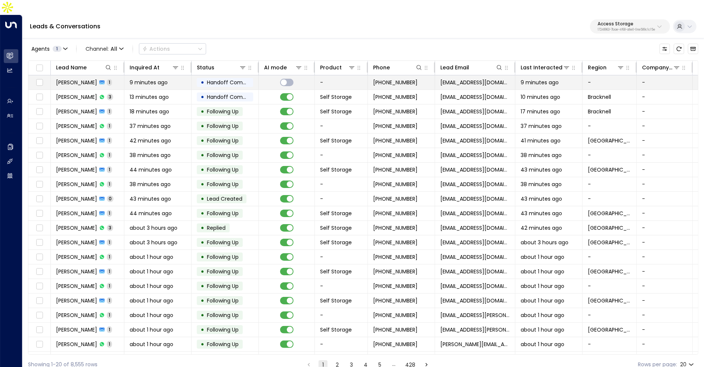
click at [74, 79] on span "Andrew Flatt" at bounding box center [76, 82] width 41 height 7
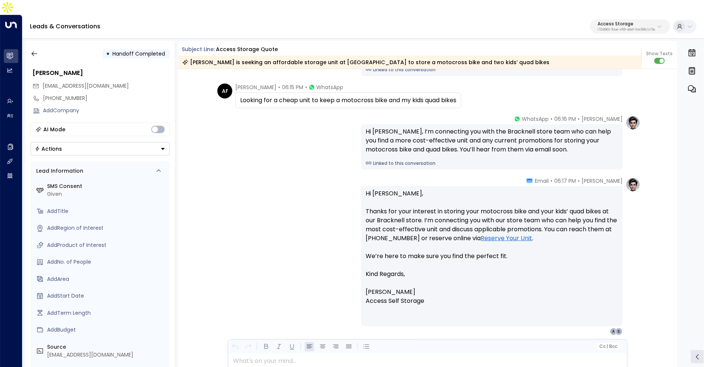
scroll to position [31, 0]
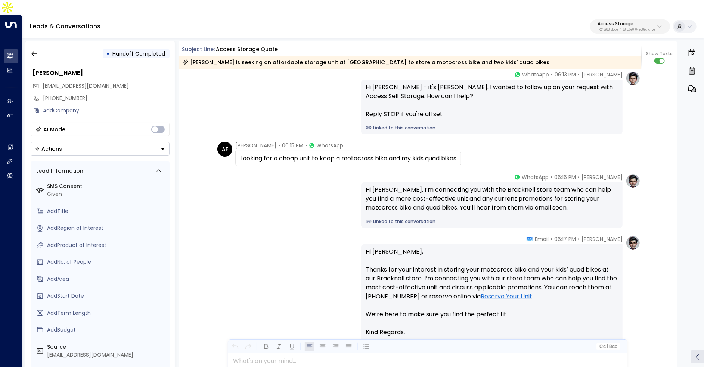
click at [389, 210] on div "Hi Andrew, I’m connecting you with the Bracknell store team who can help you fi…" at bounding box center [491, 206] width 261 height 46
click at [382, 218] on link "Linked to this conversation" at bounding box center [491, 221] width 252 height 7
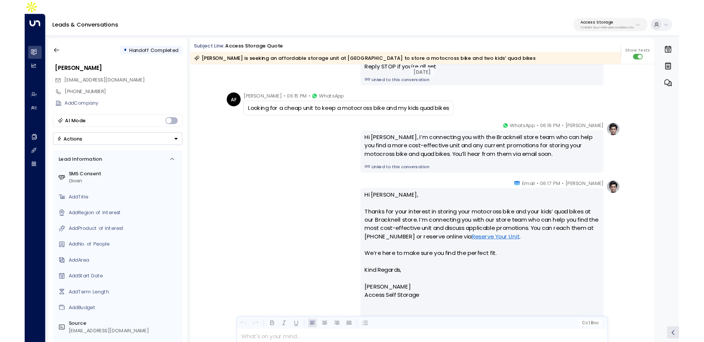
scroll to position [117, 0]
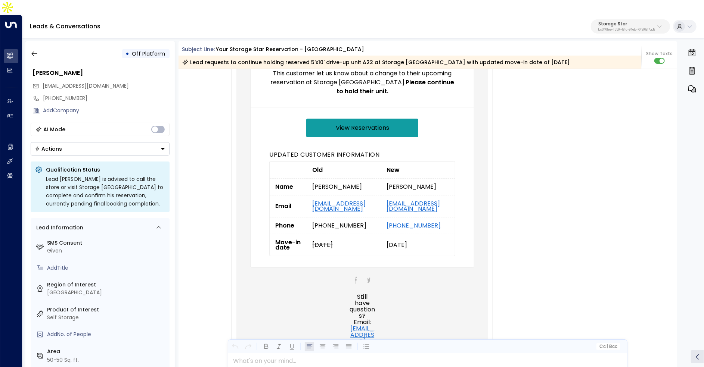
scroll to position [151, 0]
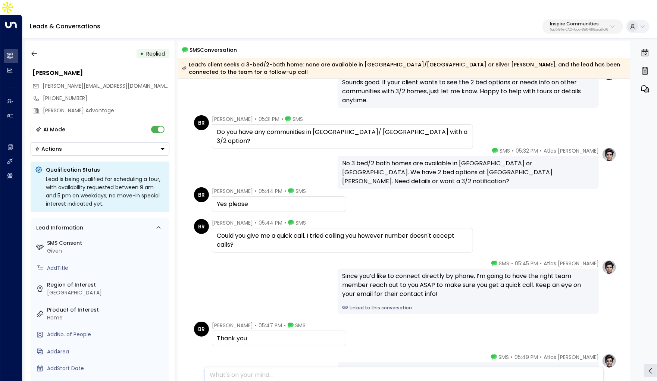
scroll to position [222, 0]
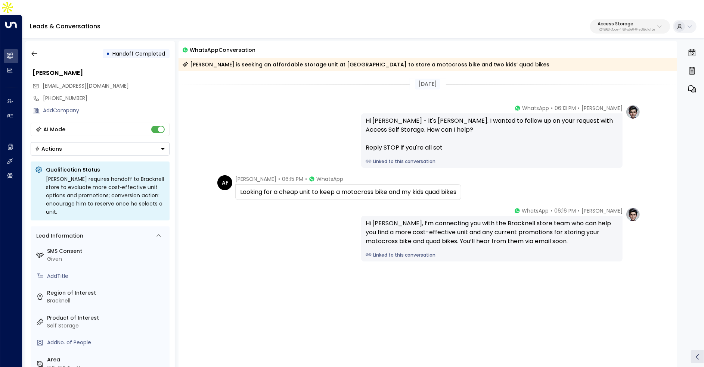
click at [407, 158] on link "Linked to this conversation" at bounding box center [491, 161] width 252 height 7
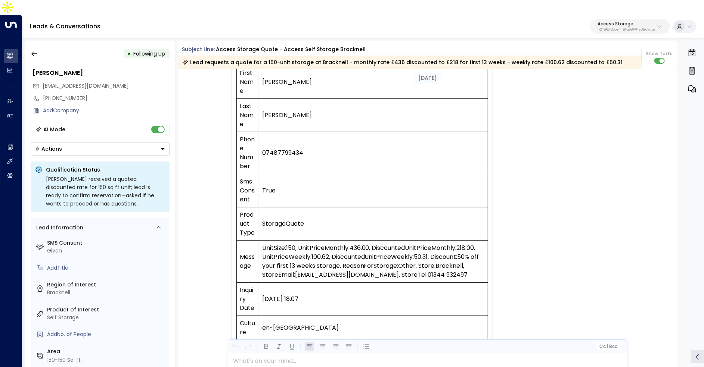
scroll to position [124, 0]
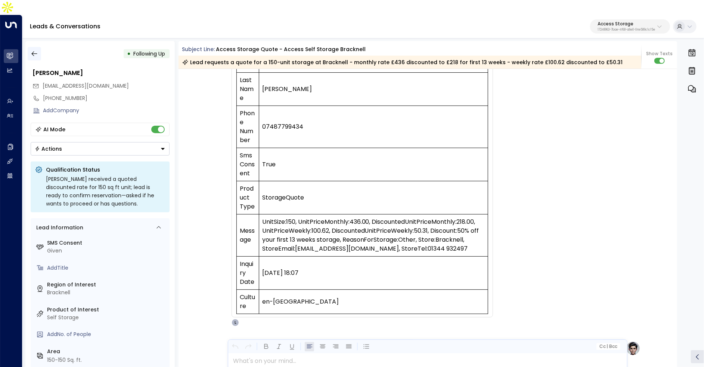
click at [34, 47] on button "button" at bounding box center [34, 53] width 13 height 13
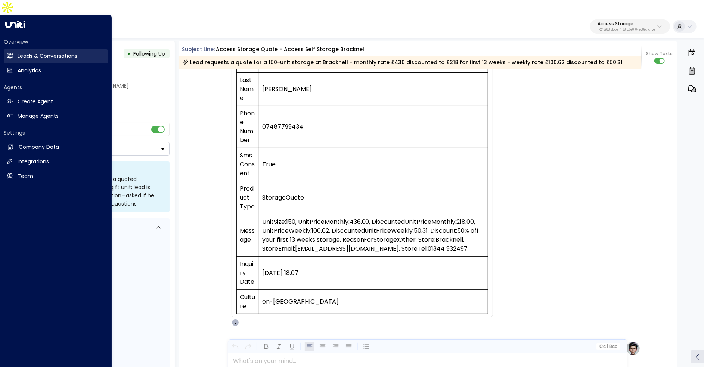
click at [27, 49] on link "Leads & Conversations Leads & Conversations" at bounding box center [56, 56] width 104 height 14
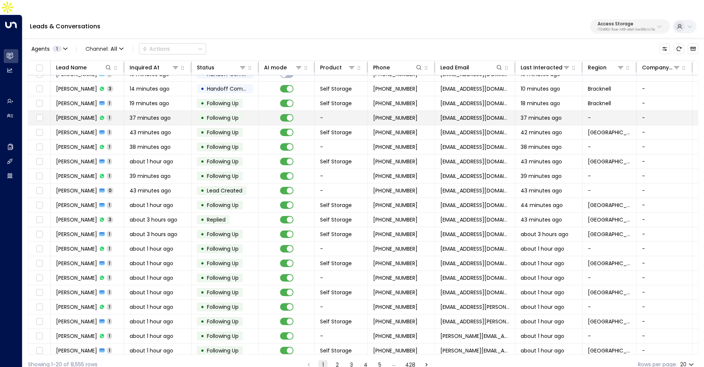
scroll to position [11, 0]
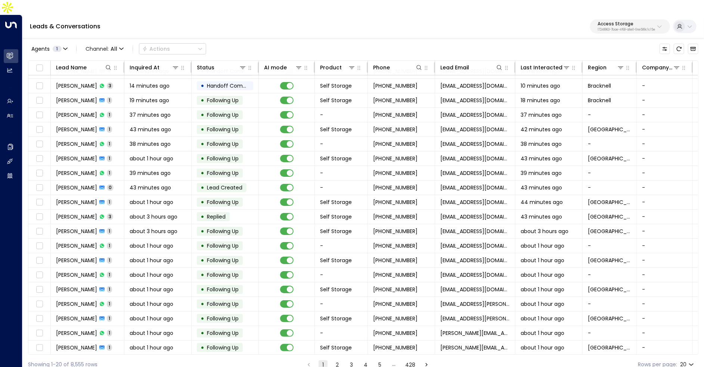
click at [338, 361] on button "2" at bounding box center [337, 365] width 9 height 9
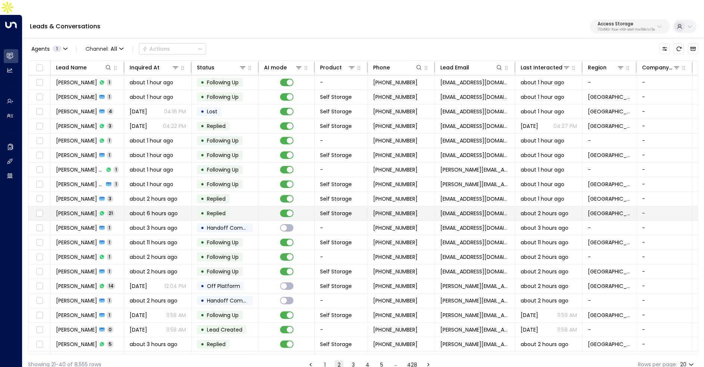
click at [154, 206] on td "about 6 hours ago" at bounding box center [157, 213] width 67 height 14
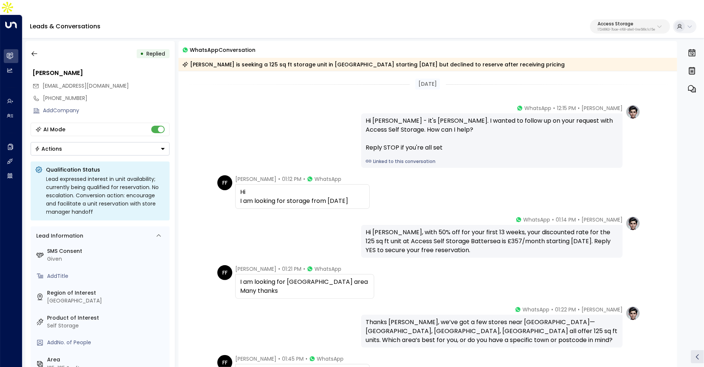
click at [390, 158] on link "Linked to this conversation" at bounding box center [491, 161] width 252 height 7
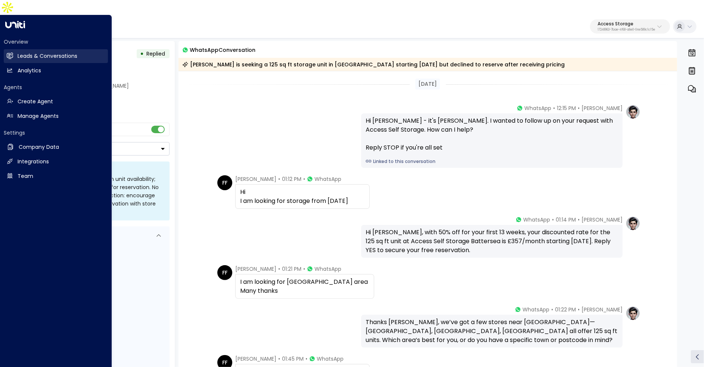
click at [12, 53] on icon at bounding box center [10, 55] width 6 height 4
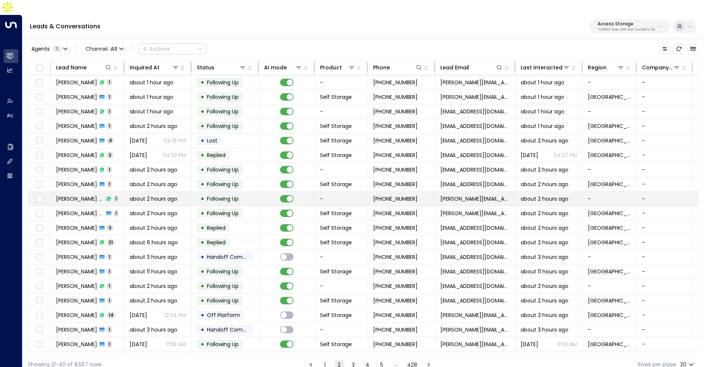
scroll to position [11, 0]
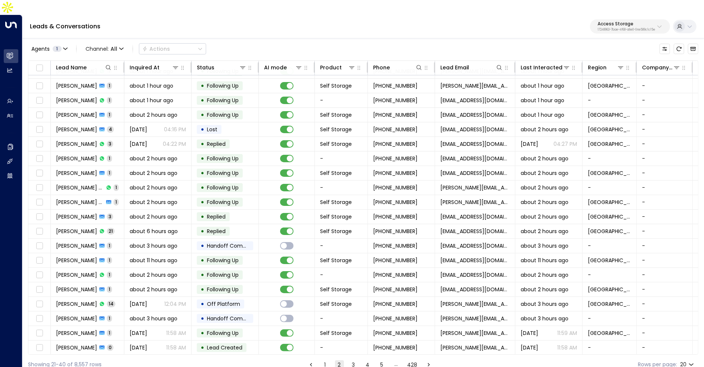
click at [326, 361] on button "1" at bounding box center [325, 365] width 9 height 9
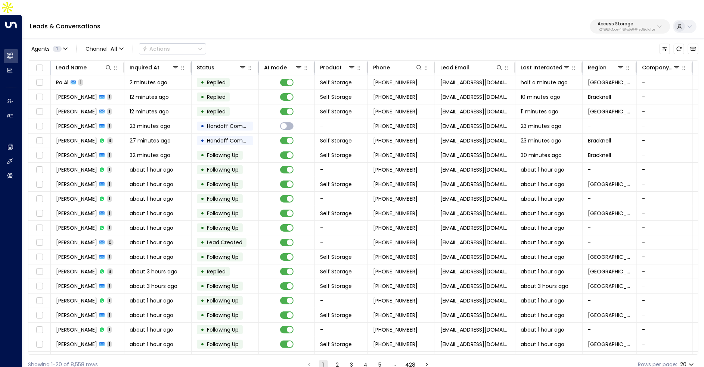
click at [604, 28] on p "17248963-7bae-4f68-a6e0-04e589c1c15e" at bounding box center [625, 29] width 57 height 3
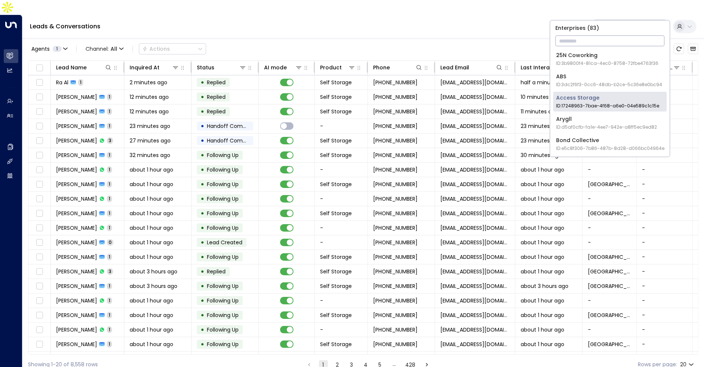
click at [603, 38] on input "text" at bounding box center [609, 41] width 109 height 14
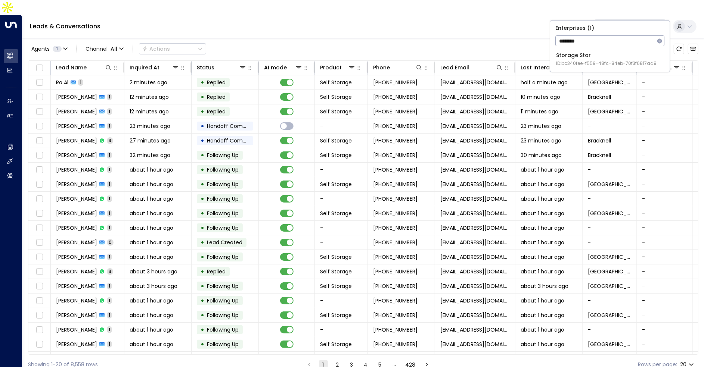
type input "*******"
click at [596, 63] on span "ID: bc340fee-f559-48fc-84eb-70f3f6817ad8" at bounding box center [606, 63] width 100 height 7
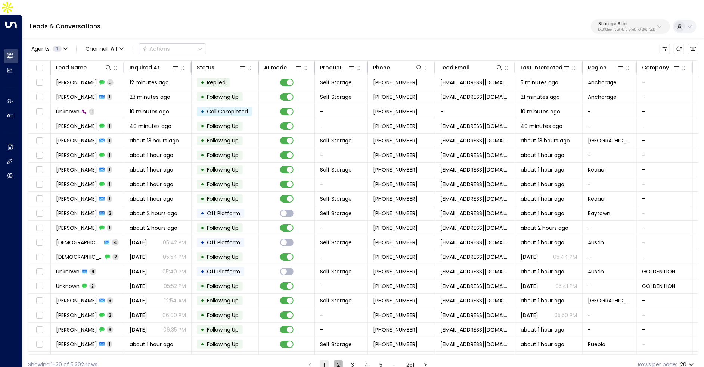
click at [336, 361] on button "2" at bounding box center [338, 365] width 9 height 9
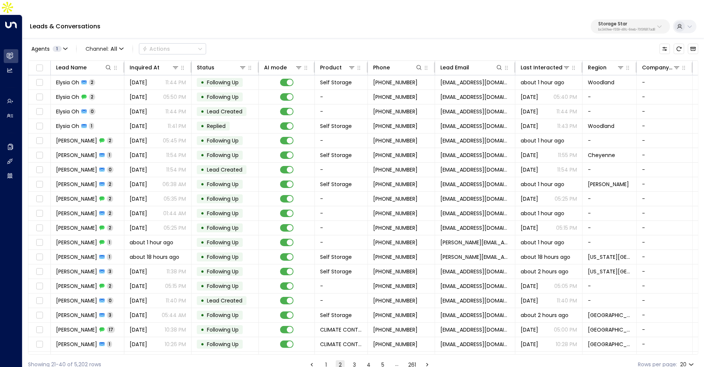
click at [326, 361] on button "1" at bounding box center [325, 365] width 9 height 9
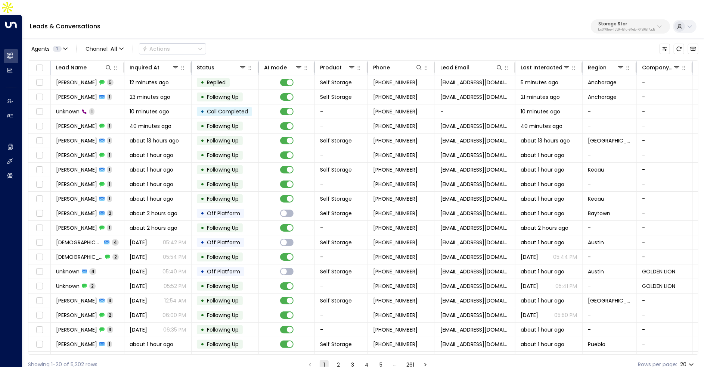
click at [338, 361] on button "2" at bounding box center [338, 365] width 9 height 9
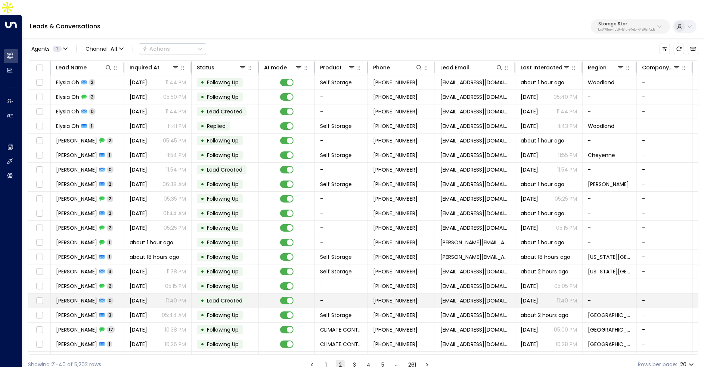
scroll to position [11, 0]
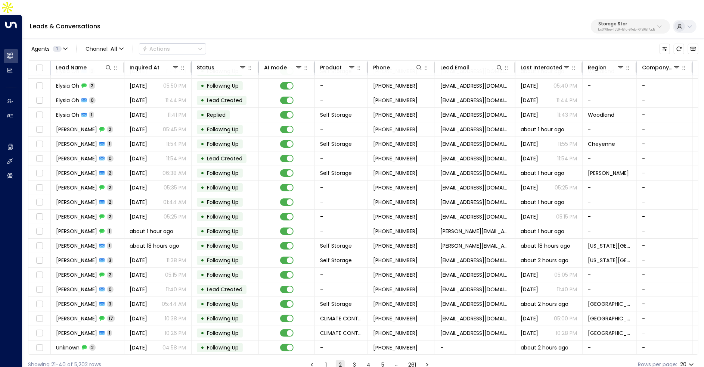
click at [354, 361] on button "3" at bounding box center [354, 365] width 9 height 9
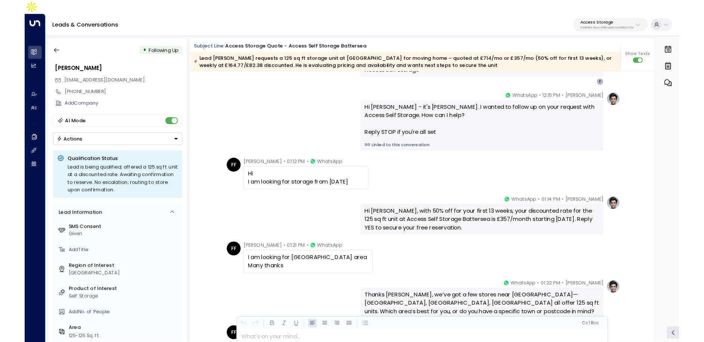
scroll to position [589, 0]
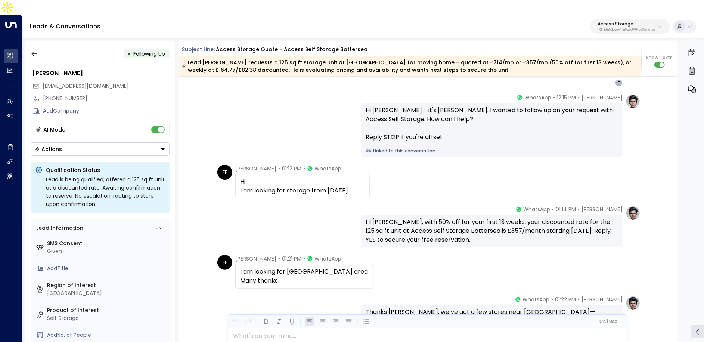
click at [622, 22] on p "Access Storage" at bounding box center [625, 24] width 57 height 4
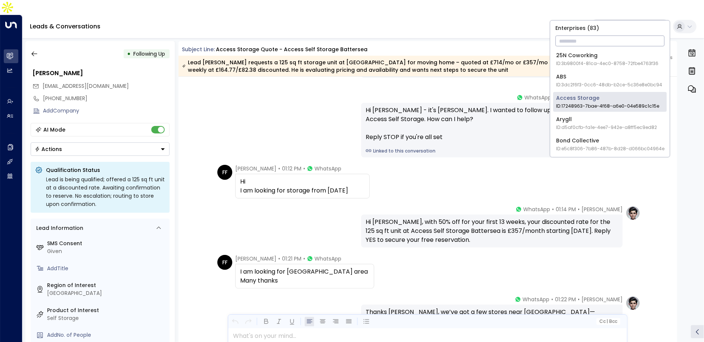
click at [596, 40] on input "text" at bounding box center [609, 41] width 109 height 14
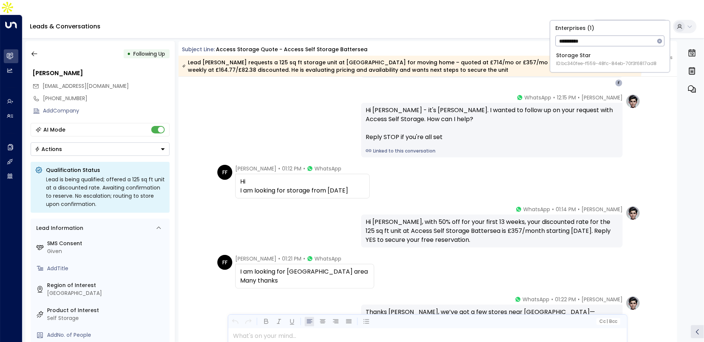
type input "**********"
click at [591, 55] on div "Storage Star ID: bc340fee-f559-48fc-84eb-70f3f6817ad8" at bounding box center [606, 59] width 100 height 15
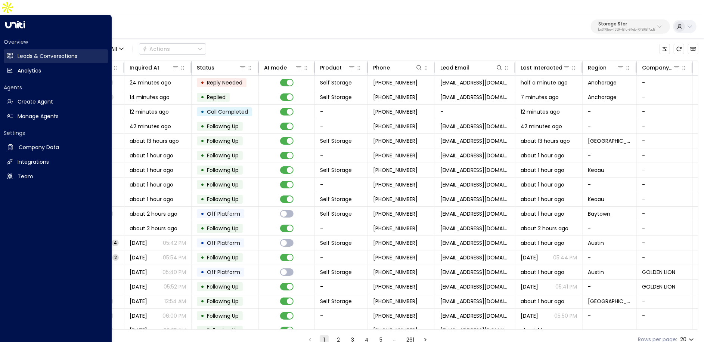
click at [17, 49] on link "Leads & Conversations Leads & Conversations" at bounding box center [56, 56] width 104 height 14
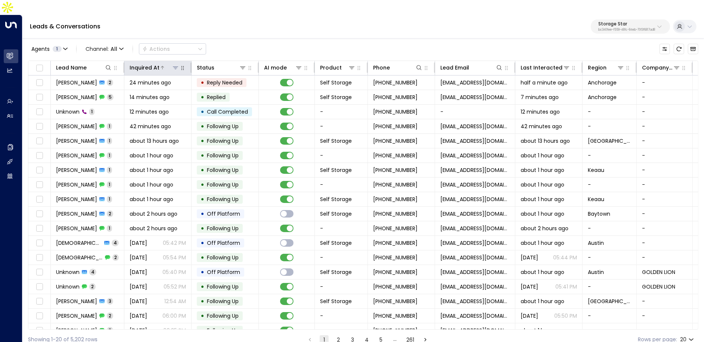
click at [174, 65] on icon at bounding box center [175, 68] width 6 height 6
click at [125, 15] on div "Leads & Conversations Storage Star bc340fee-f559-48fc-84eb-70f3f6817ad8" at bounding box center [362, 27] width 681 height 24
click at [117, 44] on span "Channel: All" at bounding box center [104, 49] width 44 height 10
click at [114, 106] on p "Voice" at bounding box center [109, 105] width 36 height 8
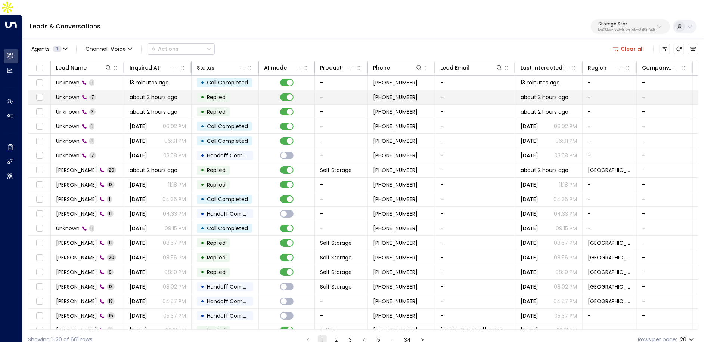
click at [100, 90] on td "Unknown 7" at bounding box center [88, 97] width 74 height 14
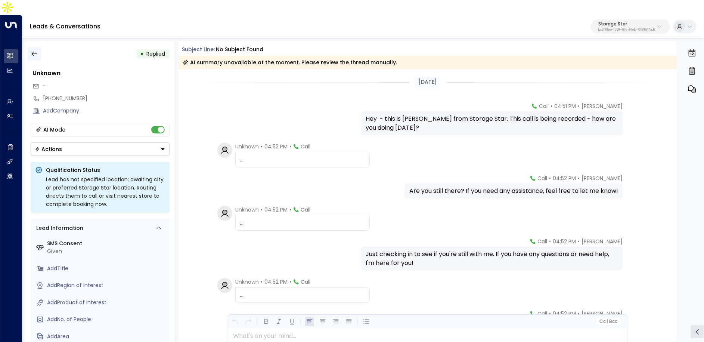
click at [32, 50] on icon "button" at bounding box center [34, 53] width 7 height 7
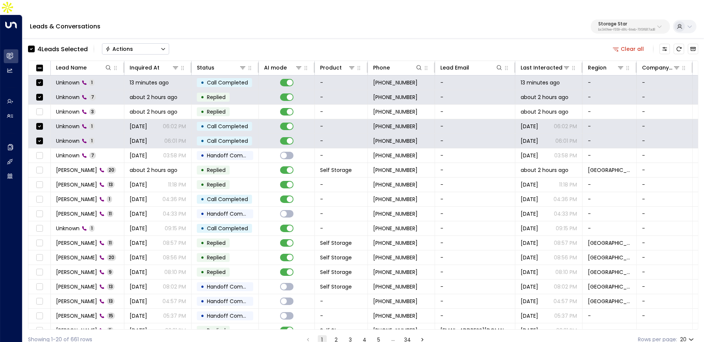
click at [148, 43] on button "Actions" at bounding box center [135, 48] width 67 height 11
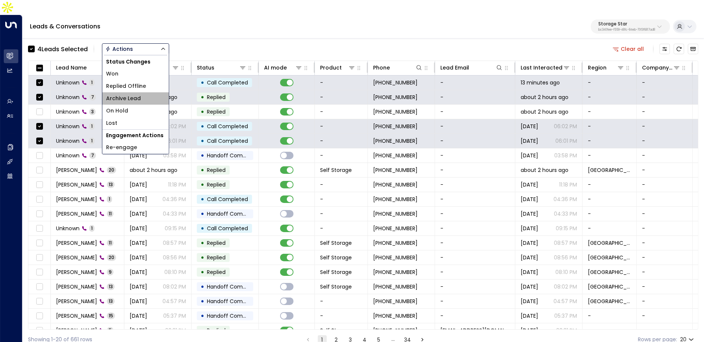
click at [134, 94] on span "Archive Lead" at bounding box center [123, 98] width 35 height 8
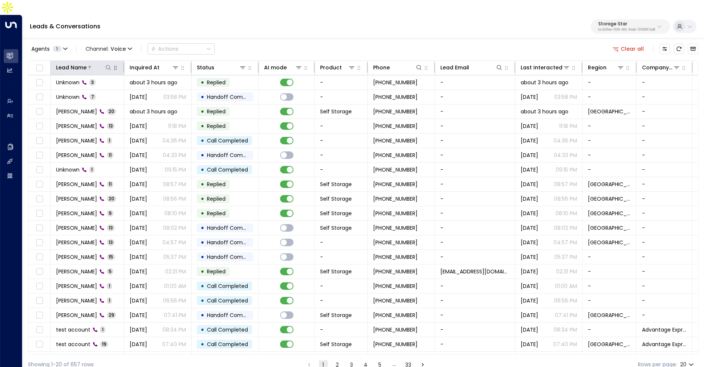
click at [110, 65] on icon at bounding box center [108, 68] width 6 height 6
type input "****"
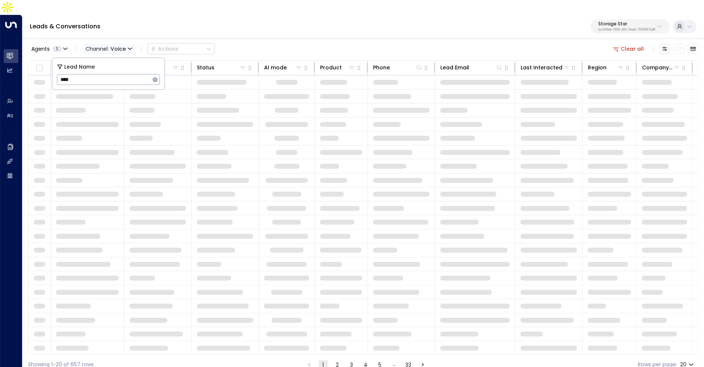
click at [123, 44] on span "Channel: Voice" at bounding box center [108, 49] width 53 height 10
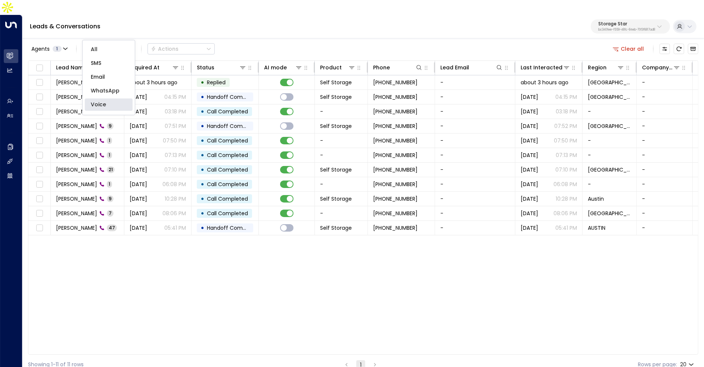
click at [100, 52] on p "All" at bounding box center [109, 50] width 36 height 8
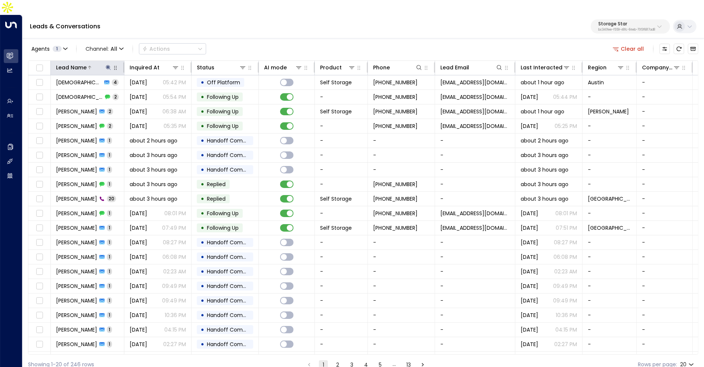
click at [109, 65] on icon at bounding box center [108, 67] width 5 height 5
click at [214, 18] on div "Leads & Conversations Storage Star bc340fee-f559-48fc-84eb-70f3f6817ad8" at bounding box center [362, 27] width 681 height 24
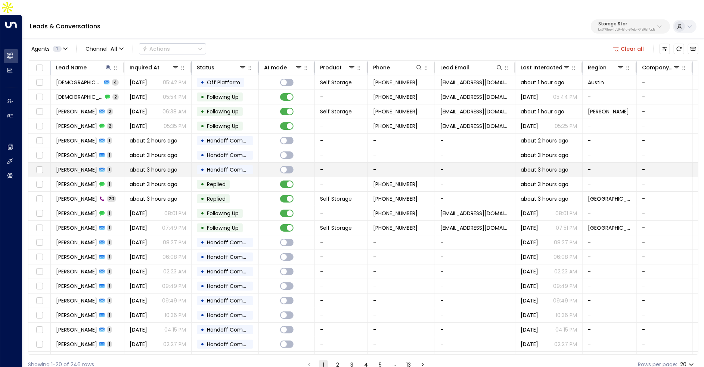
click at [69, 166] on div "[PERSON_NAME] 1" at bounding box center [84, 169] width 56 height 7
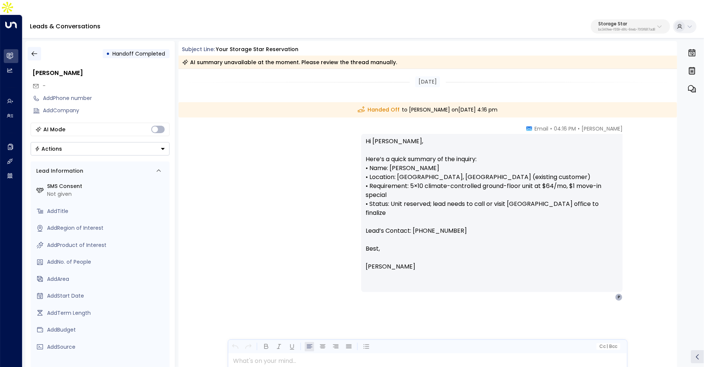
click at [36, 50] on icon "button" at bounding box center [34, 53] width 7 height 7
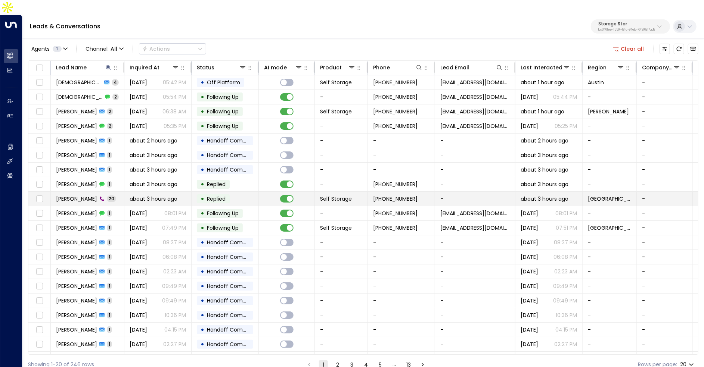
click at [150, 195] on span "about 3 hours ago" at bounding box center [154, 198] width 48 height 7
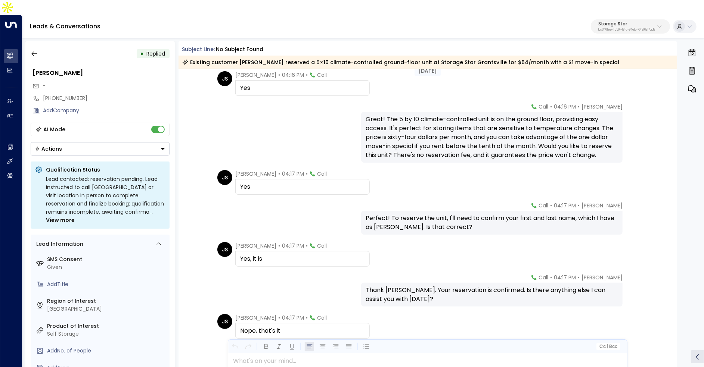
scroll to position [552, 0]
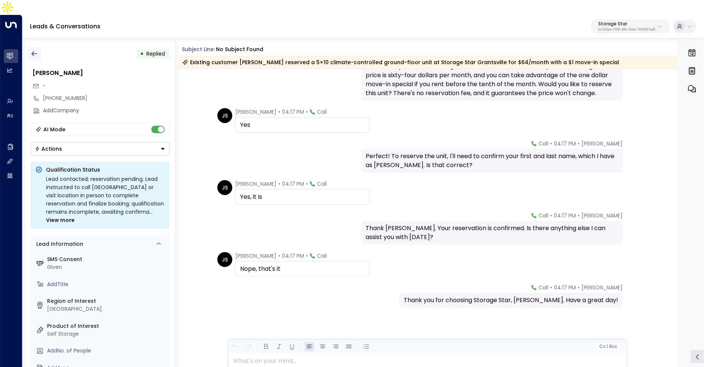
click at [34, 50] on icon "button" at bounding box center [34, 53] width 7 height 7
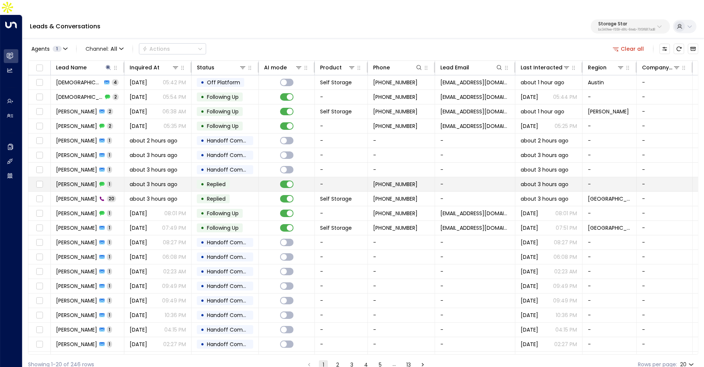
click at [122, 177] on td "[PERSON_NAME] 1" at bounding box center [88, 184] width 74 height 14
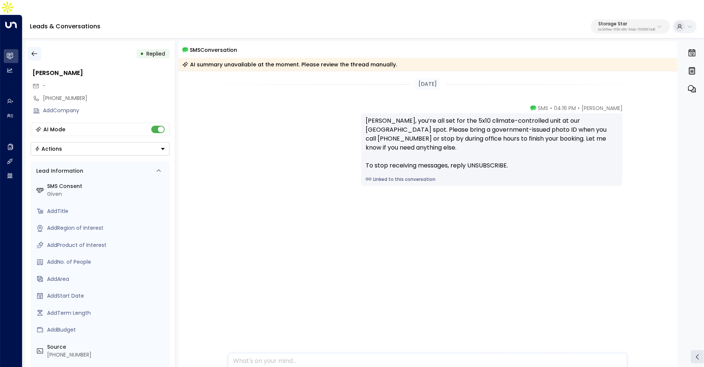
click at [34, 52] on icon "button" at bounding box center [34, 54] width 6 height 5
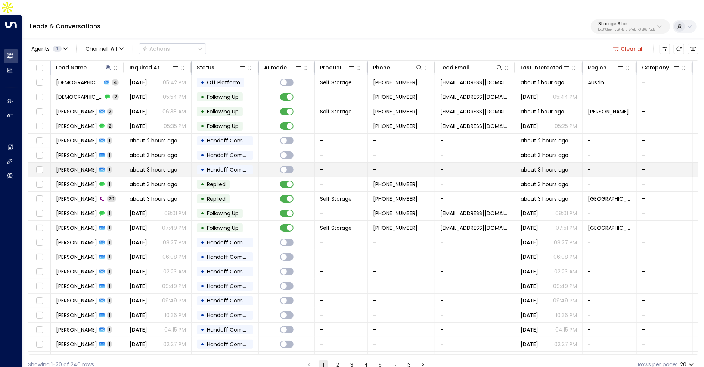
click at [107, 166] on span "1" at bounding box center [109, 169] width 5 height 6
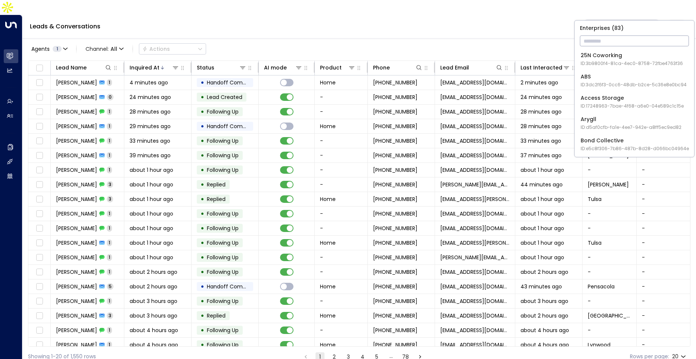
click at [155, 15] on div "Leads & Conversations Inspire Communities 5ac0484e-0702-4bbb-8380-6168aea91a66" at bounding box center [358, 27] width 673 height 24
